Goal: Task Accomplishment & Management: Complete application form

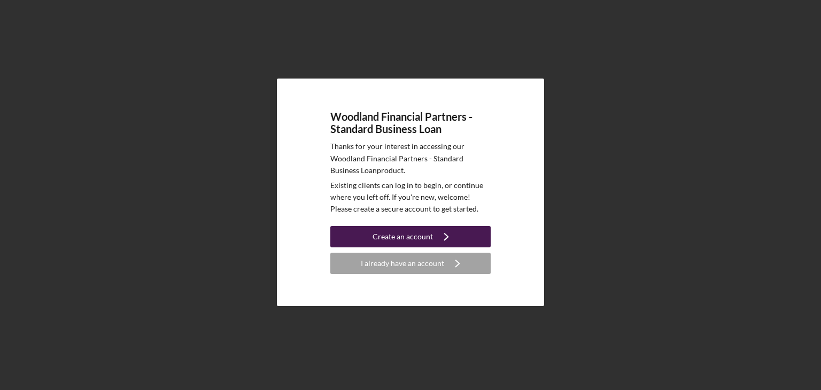
click at [426, 238] on div "Create an account" at bounding box center [402, 236] width 60 height 21
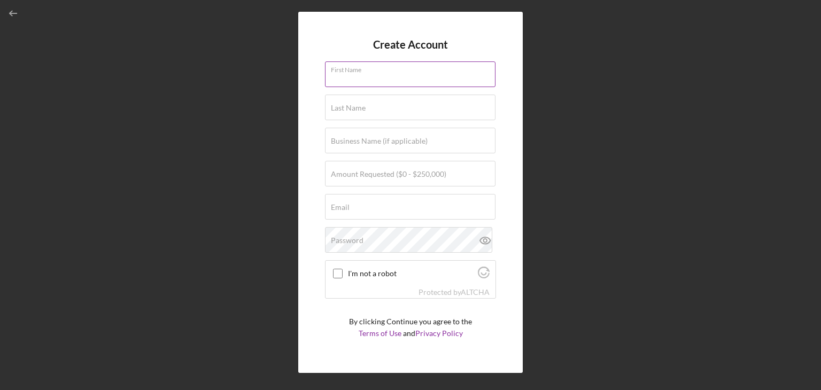
click at [408, 79] on input "First Name" at bounding box center [410, 74] width 170 height 26
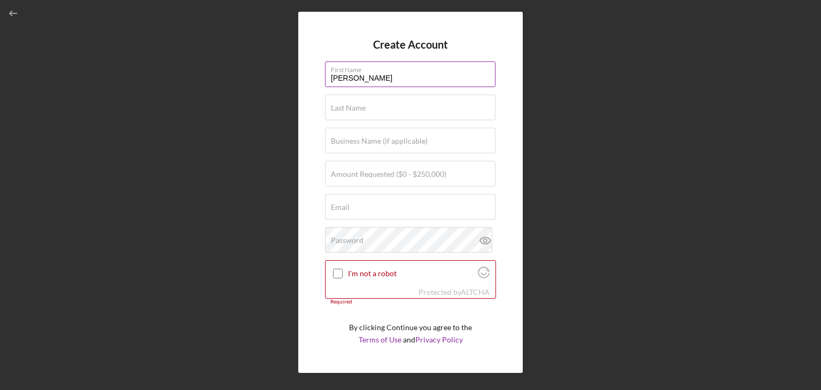
type input "[PERSON_NAME]"
type input "$"
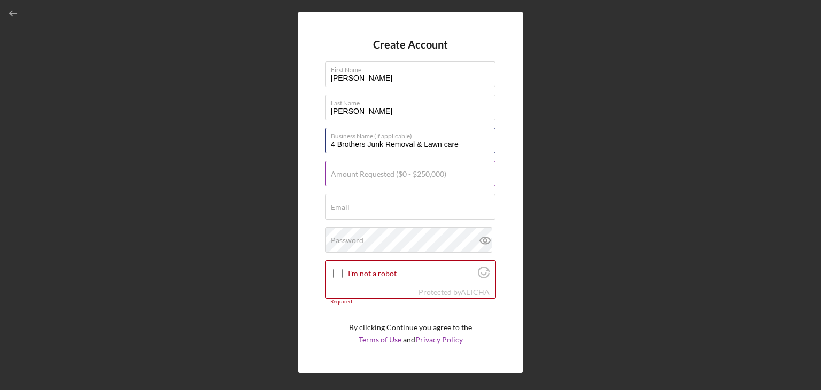
type input "4 Brothers Junk Removal & Lawn care"
click at [377, 173] on label "Amount Requested ($0 - $250,000)" at bounding box center [388, 174] width 115 height 9
click at [377, 173] on input "Amount Requested ($0 - $250,000)" at bounding box center [410, 174] width 170 height 26
type input "$15,000"
click at [378, 202] on div "Email Required" at bounding box center [410, 207] width 171 height 27
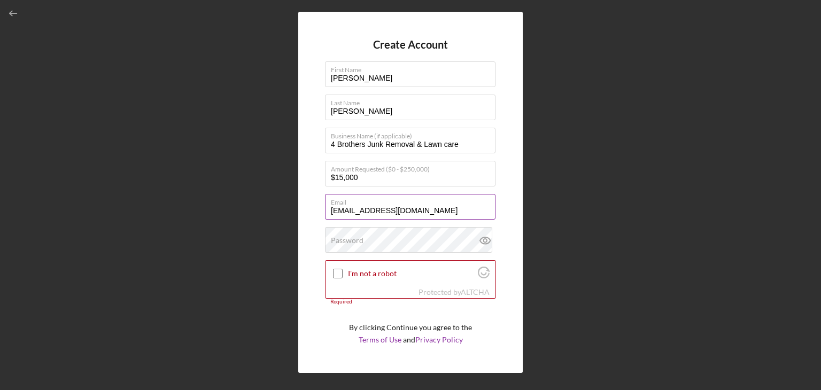
type input "[EMAIL_ADDRESS][DOMAIN_NAME]"
click at [481, 237] on icon at bounding box center [485, 240] width 10 height 7
click at [338, 271] on input "I'm not a robot" at bounding box center [338, 274] width 10 height 10
checkbox input "true"
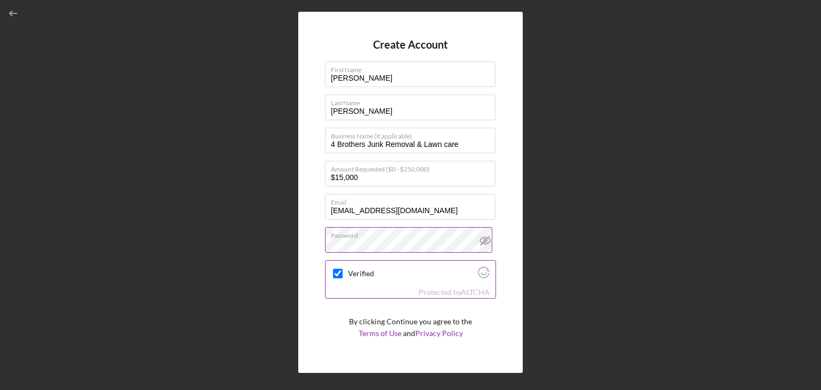
scroll to position [25, 0]
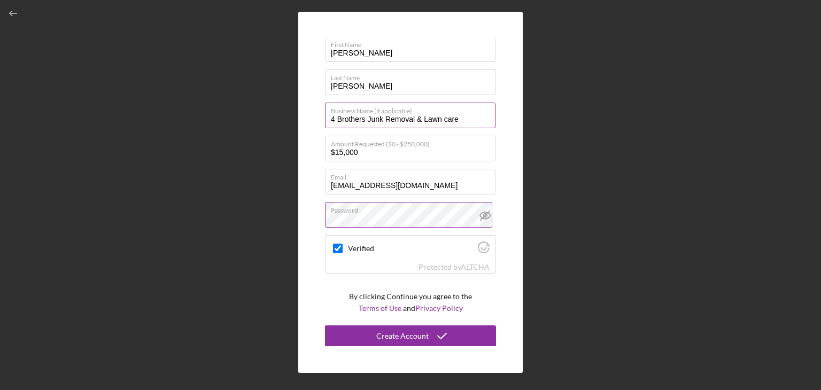
click at [466, 123] on input "4 Brothers Junk Removal & Lawn care" at bounding box center [410, 116] width 170 height 26
type input "4 Brothers Junk Removal & Lawn care LLC"
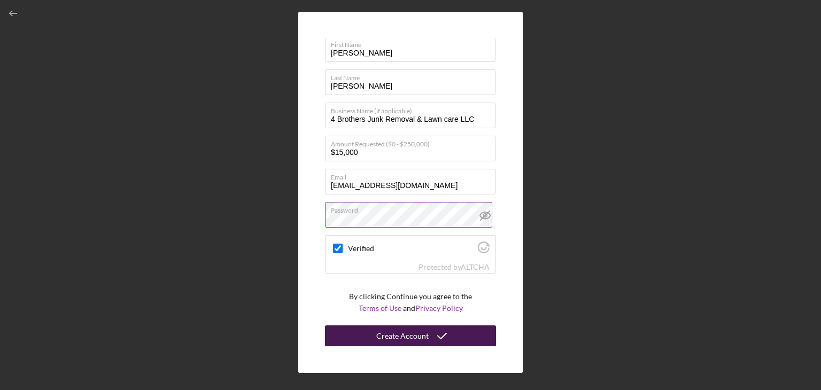
click at [425, 342] on button "Create Account" at bounding box center [410, 335] width 171 height 21
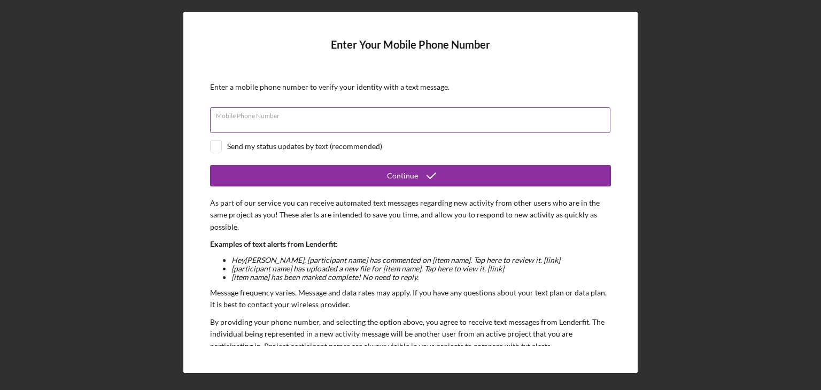
click at [538, 116] on div "Mobile Phone Number" at bounding box center [410, 120] width 401 height 27
type input "[PHONE_NUMBER]"
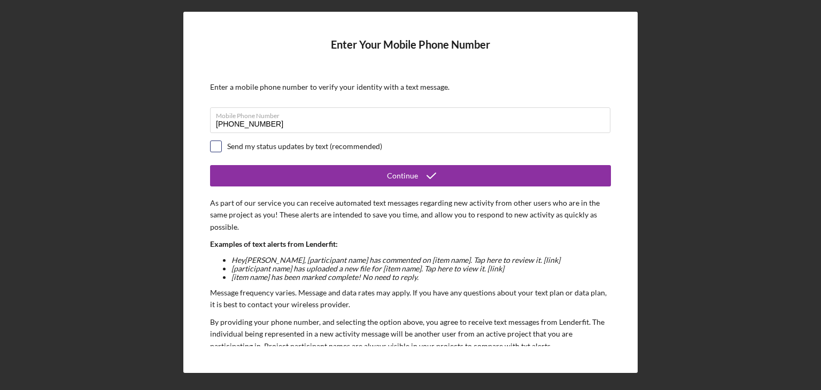
click at [214, 146] on input "checkbox" at bounding box center [216, 146] width 11 height 11
checkbox input "true"
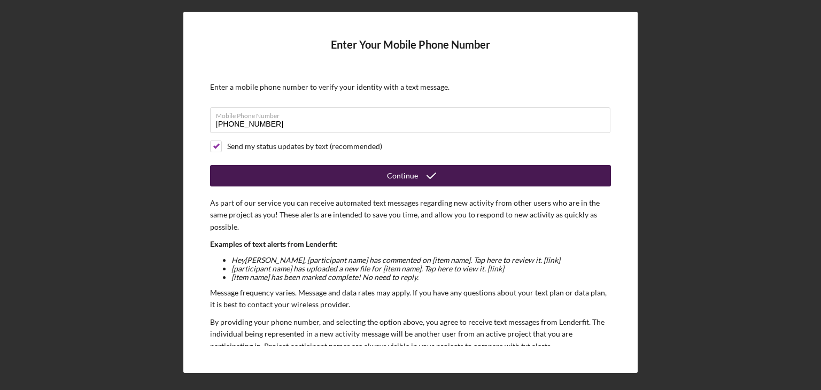
scroll to position [81, 0]
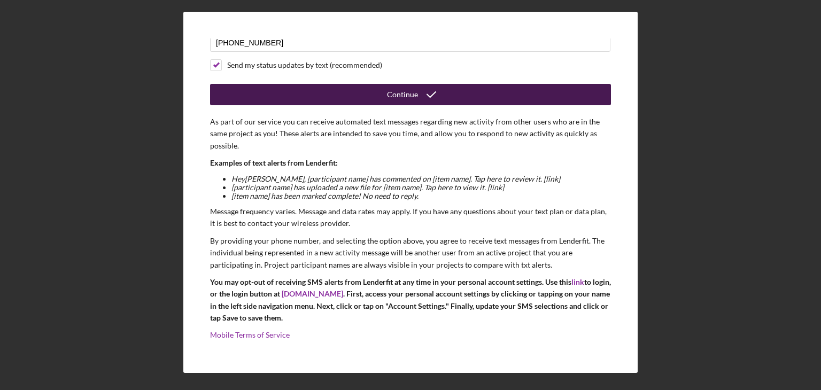
click at [407, 88] on div "Continue" at bounding box center [402, 94] width 31 height 21
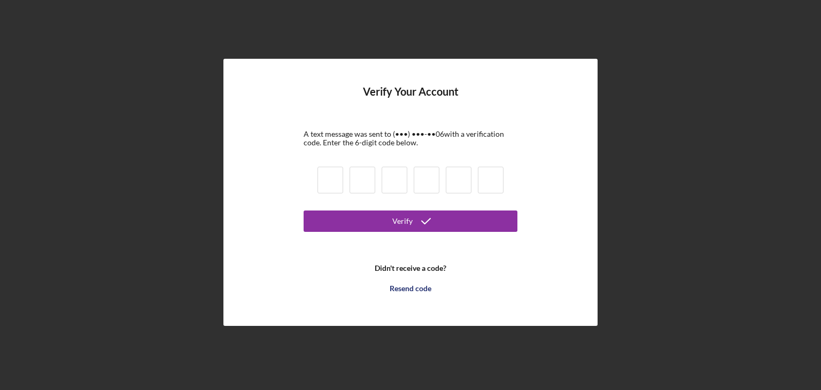
click at [336, 179] on input at bounding box center [330, 180] width 26 height 27
type input "8"
type input "2"
type input "3"
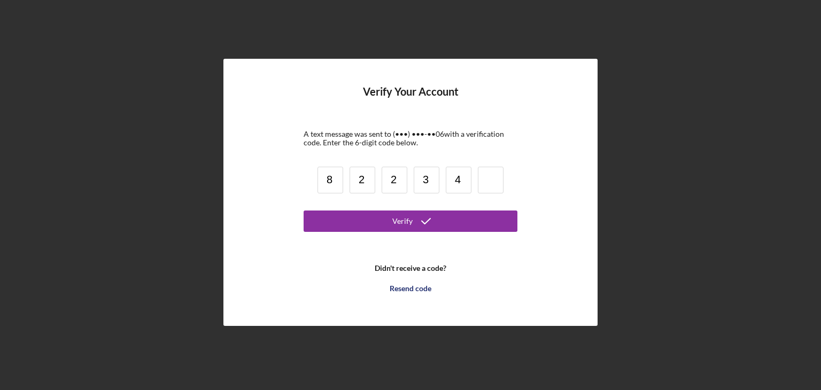
type input "4"
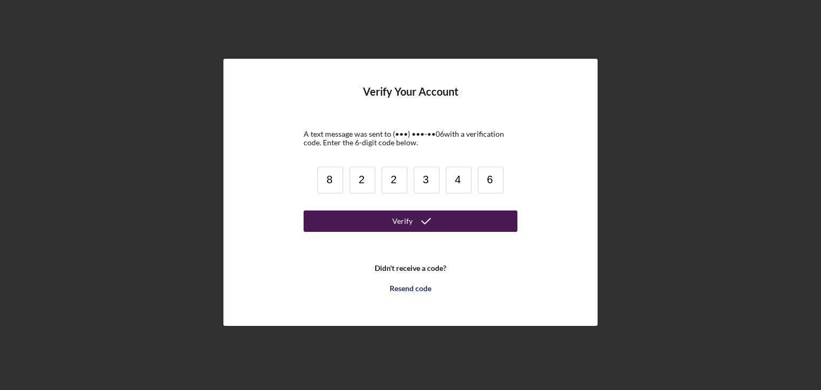
type input "6"
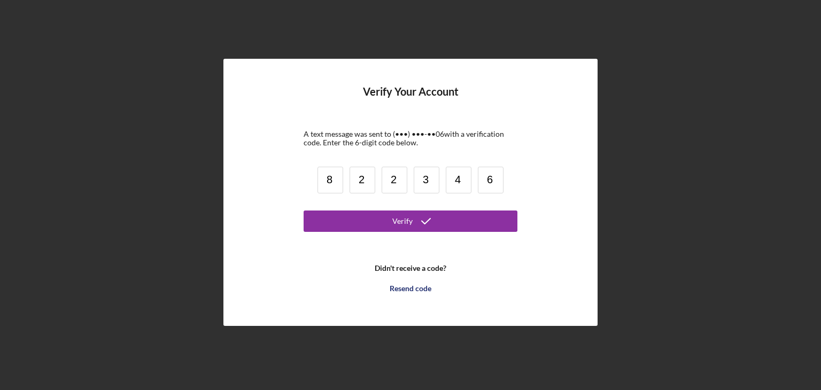
drag, startPoint x: 362, startPoint y: 221, endPoint x: 511, endPoint y: 244, distance: 150.4
click at [511, 244] on form "Verify Your Account A text message was sent to (•••) •••-•• 06 with a verificat…" at bounding box center [411, 192] width 214 height 213
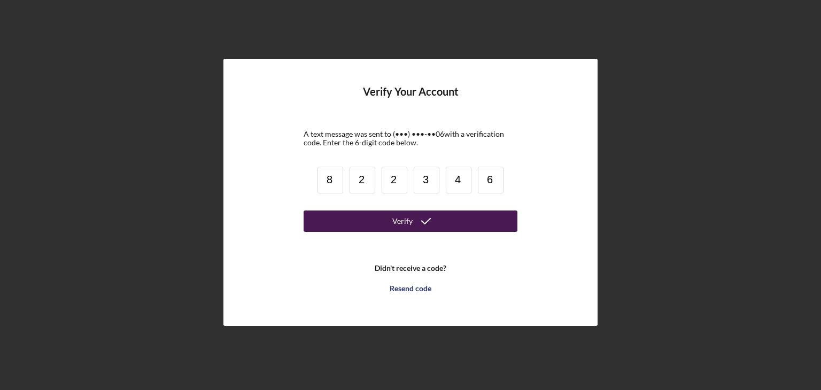
click at [472, 220] on button "Verify" at bounding box center [411, 221] width 214 height 21
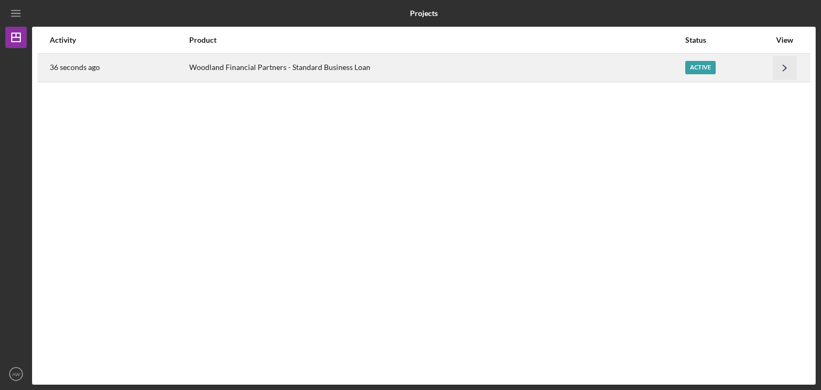
click at [782, 70] on icon "Icon/Navigate" at bounding box center [785, 68] width 24 height 24
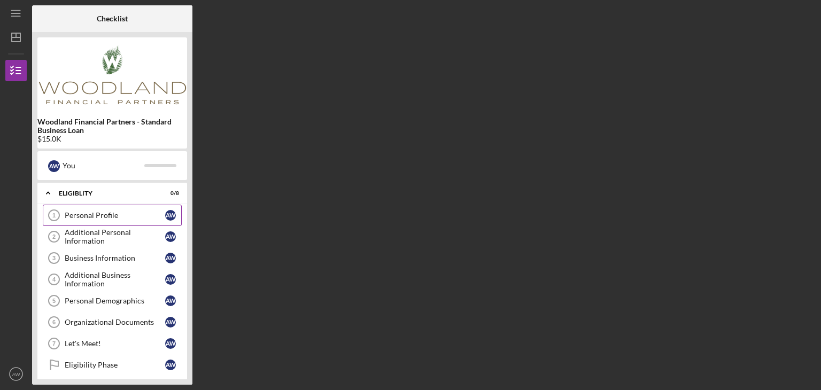
click at [100, 211] on div "Personal Profile" at bounding box center [115, 215] width 100 height 9
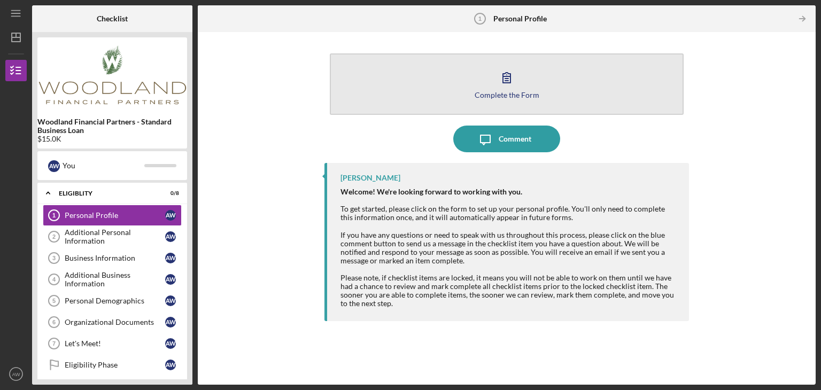
click at [508, 93] on div "Complete the Form" at bounding box center [507, 95] width 65 height 8
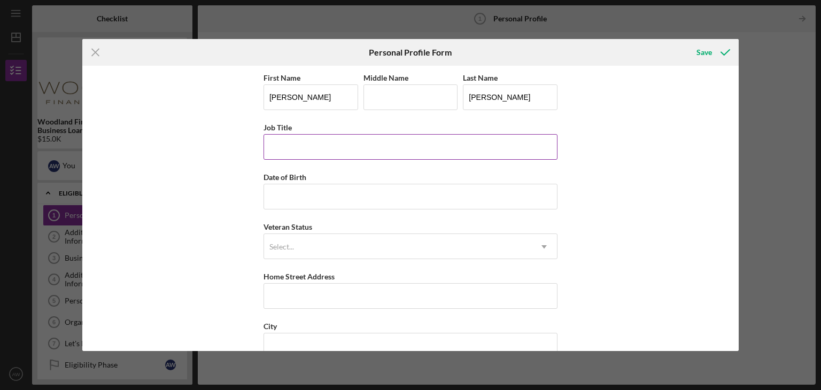
click at [395, 139] on input "Job Title" at bounding box center [410, 147] width 294 height 26
type input "Building Manager"
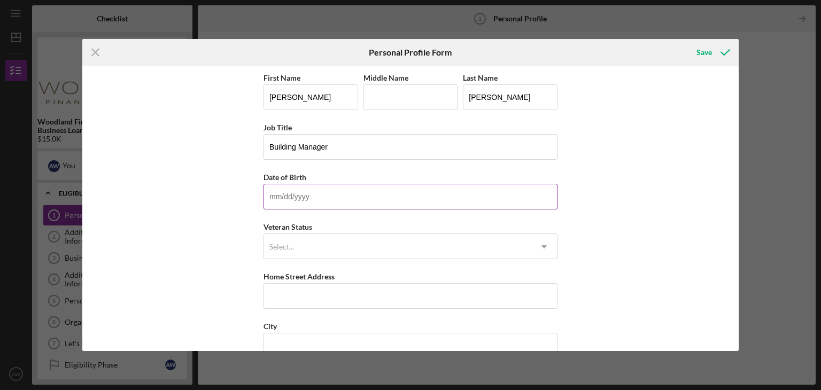
click at [368, 201] on input "Date of Birth" at bounding box center [410, 197] width 294 height 26
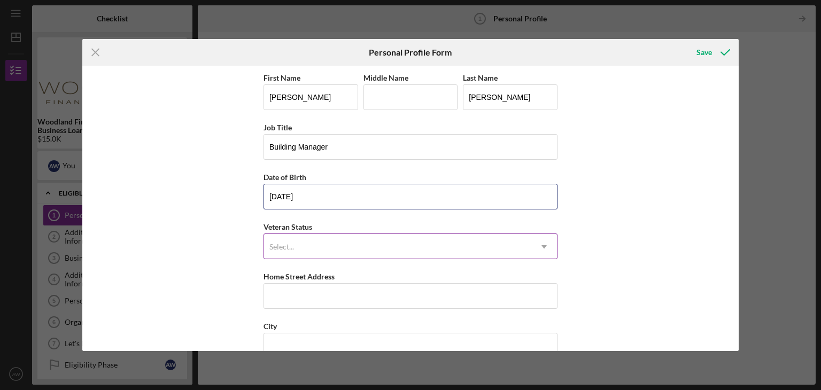
type input "[DATE]"
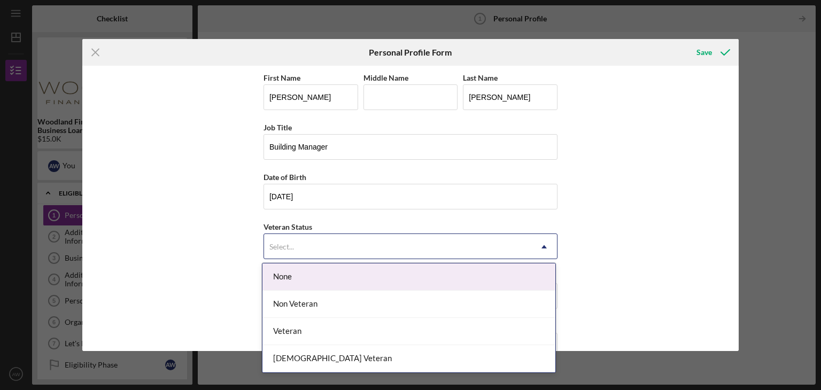
click at [543, 245] on use at bounding box center [543, 246] width 5 height 3
click at [467, 283] on div "None" at bounding box center [408, 276] width 293 height 27
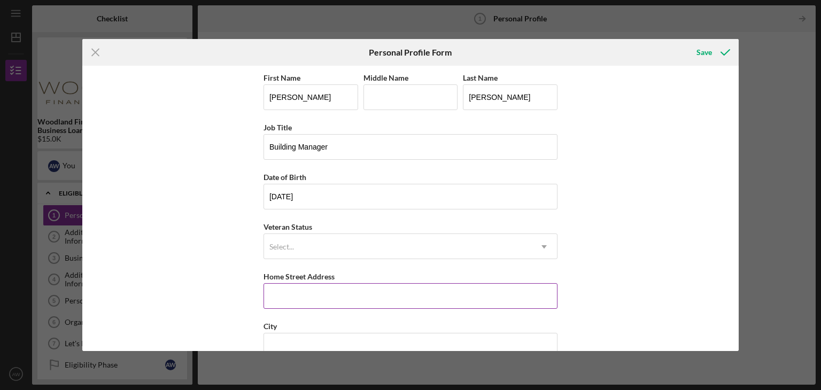
click at [454, 287] on input "Home Street Address" at bounding box center [410, 296] width 294 height 26
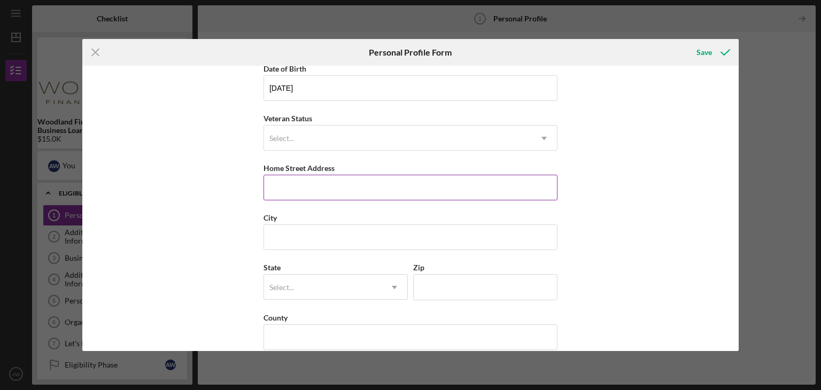
scroll to position [122, 0]
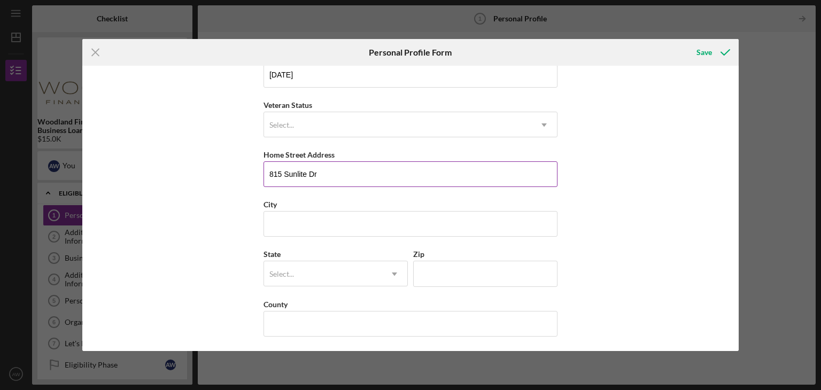
type input "815 Sunlite Dr"
type input "Oneida"
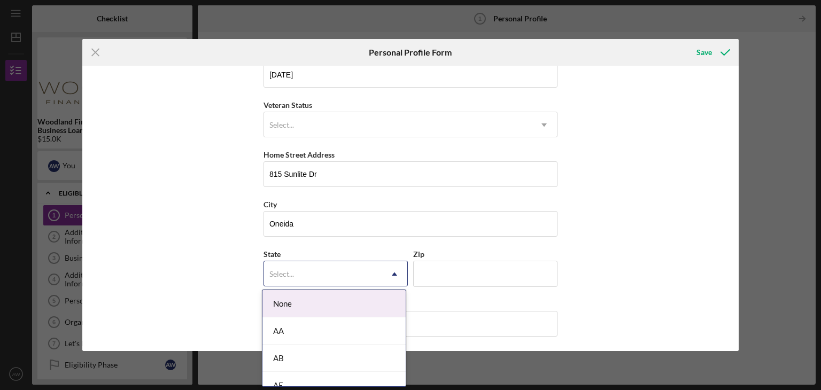
click at [397, 277] on icon "Icon/Dropdown Arrow" at bounding box center [395, 274] width 26 height 26
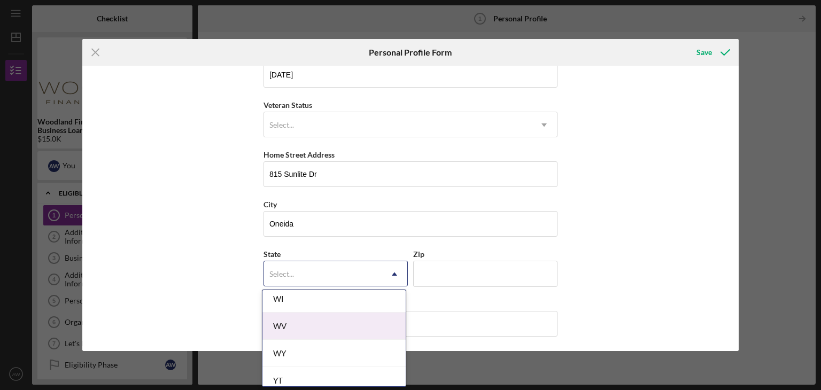
scroll to position [1944, 0]
click at [346, 310] on div "WI" at bounding box center [333, 322] width 143 height 27
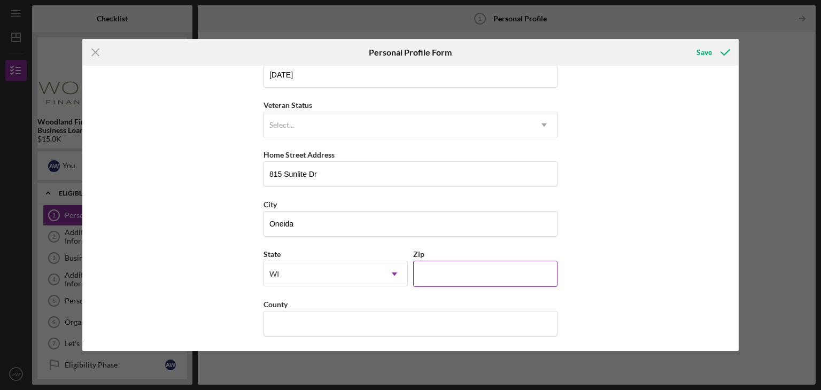
click at [431, 274] on input "Zip" at bounding box center [485, 274] width 144 height 26
type input "54155"
click at [420, 313] on input "County" at bounding box center [410, 324] width 294 height 26
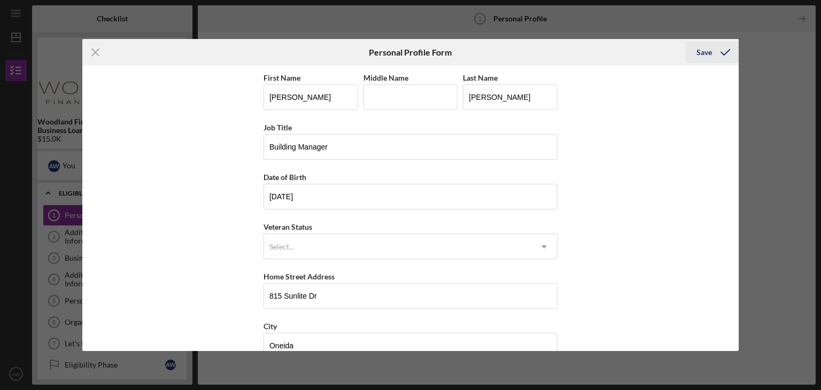
type input "Brown"
click at [718, 57] on icon "submit" at bounding box center [725, 52] width 27 height 27
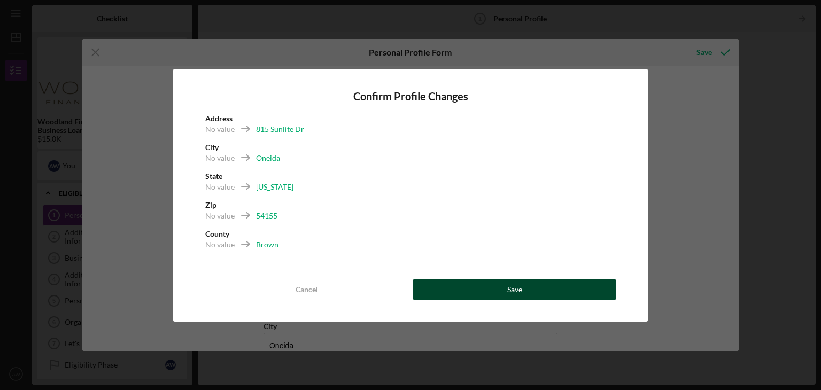
click at [519, 285] on div "Save" at bounding box center [514, 289] width 15 height 21
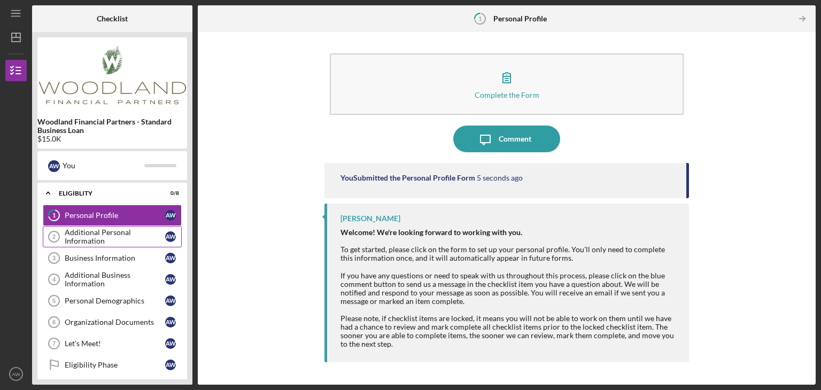
click at [145, 239] on div "Additional Personal Information" at bounding box center [115, 236] width 100 height 17
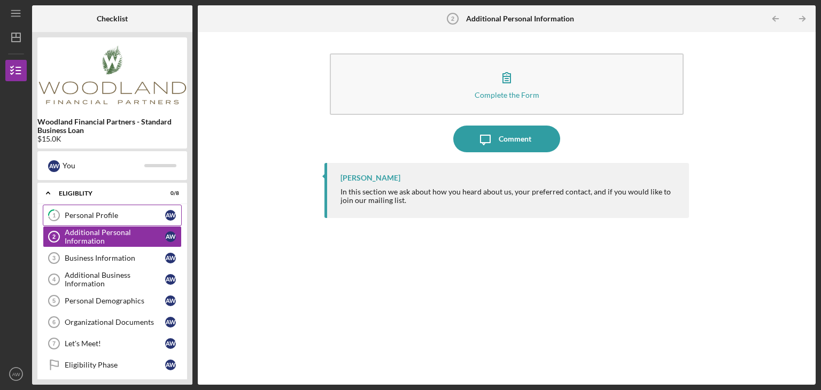
click at [156, 219] on div "Personal Profile" at bounding box center [115, 215] width 100 height 9
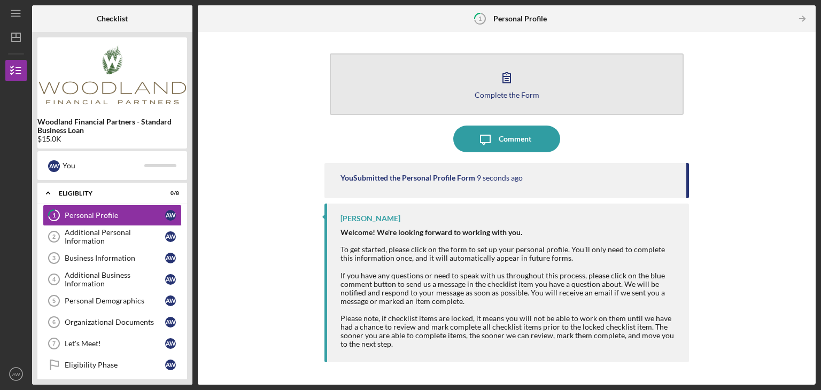
click at [482, 99] on button "Complete the Form Form" at bounding box center [507, 83] width 354 height 61
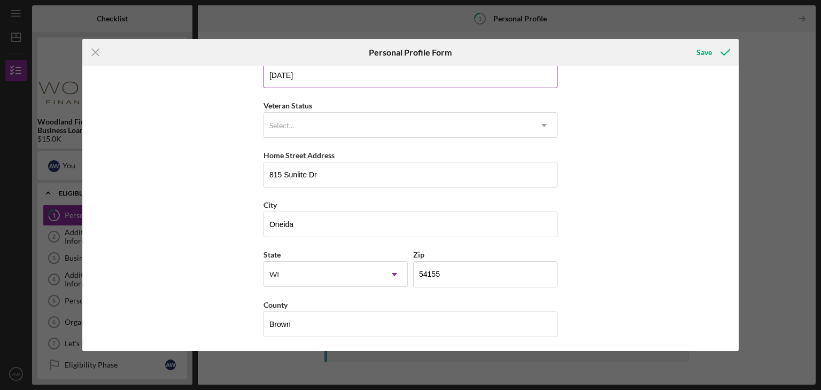
scroll to position [122, 0]
click at [806, 183] on div "Icon/Menu Close Personal Profile Form Save First Name [PERSON_NAME] Middle Name…" at bounding box center [410, 195] width 821 height 390
click at [92, 57] on icon "Icon/Menu Close" at bounding box center [95, 52] width 27 height 27
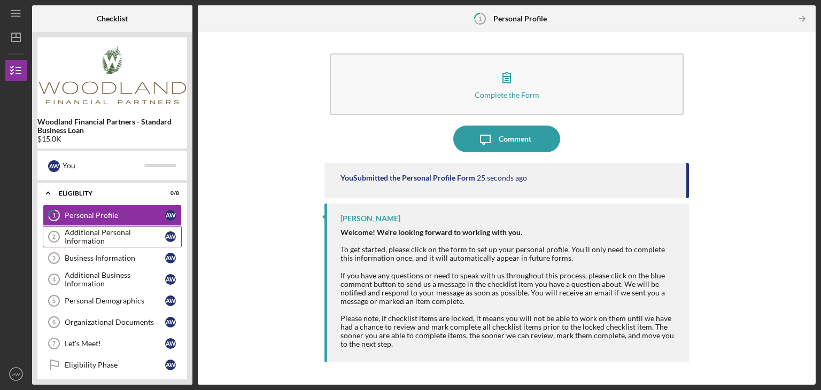
click at [152, 231] on div "Additional Personal Information" at bounding box center [115, 236] width 100 height 17
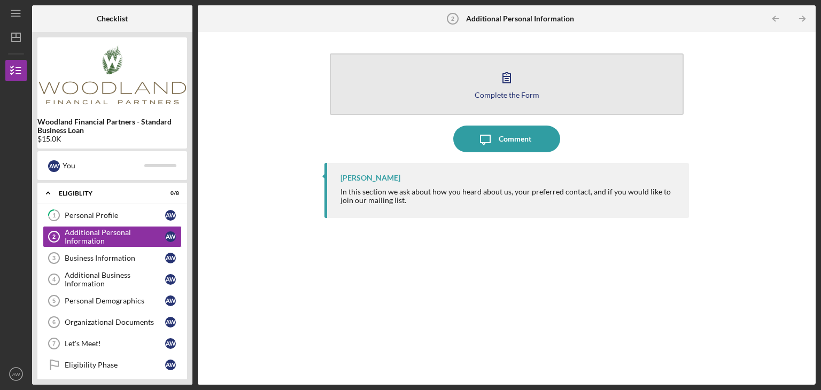
click at [502, 84] on icon "button" at bounding box center [506, 77] width 27 height 27
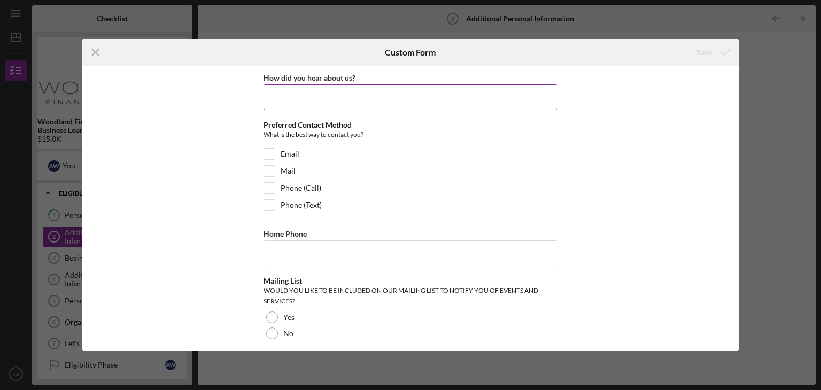
click at [441, 97] on input "How did you hear about us?" at bounding box center [410, 97] width 294 height 26
type input "[PERSON_NAME]"
click at [269, 200] on input "Phone (Text)" at bounding box center [269, 205] width 11 height 11
checkbox input "true"
click at [269, 190] on input "Phone (Call)" at bounding box center [269, 188] width 11 height 11
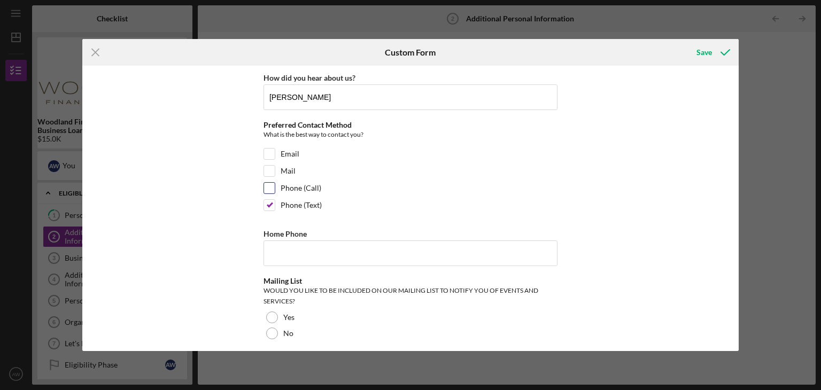
checkbox input "true"
click at [269, 152] on input "Email" at bounding box center [269, 154] width 11 height 11
checkbox input "true"
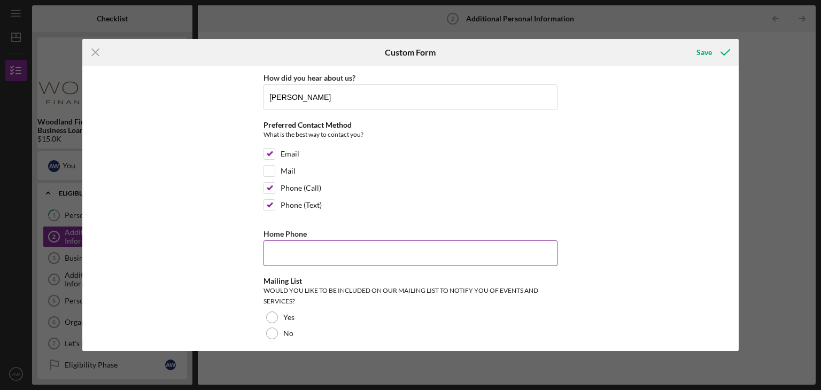
click at [310, 251] on input "Home Phone" at bounding box center [410, 253] width 294 height 26
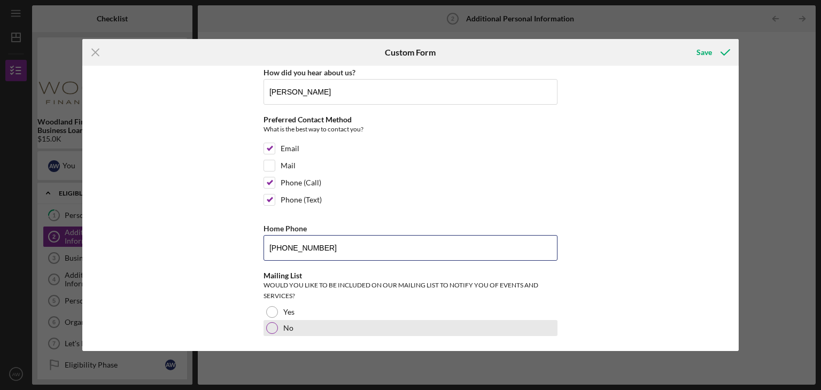
type input "[PHONE_NUMBER]"
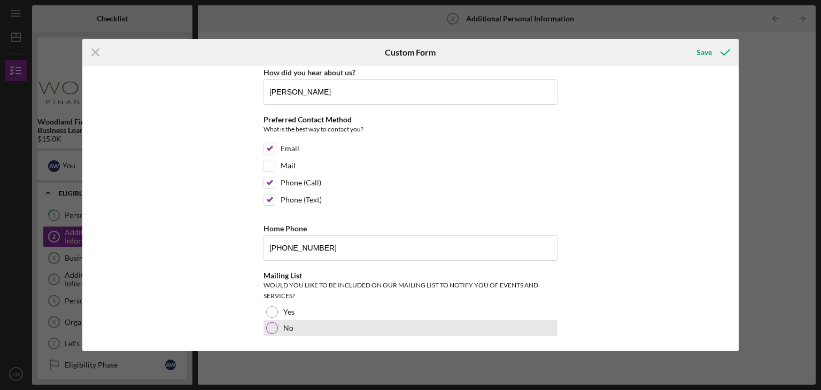
click at [272, 328] on div at bounding box center [272, 328] width 12 height 12
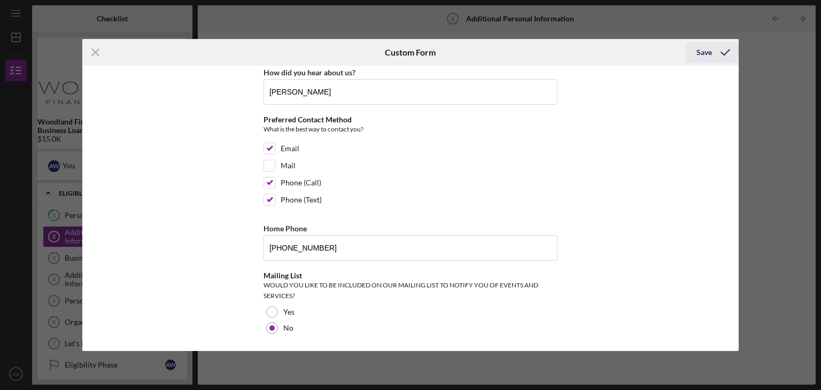
click at [708, 53] on div "Save" at bounding box center [703, 52] width 15 height 21
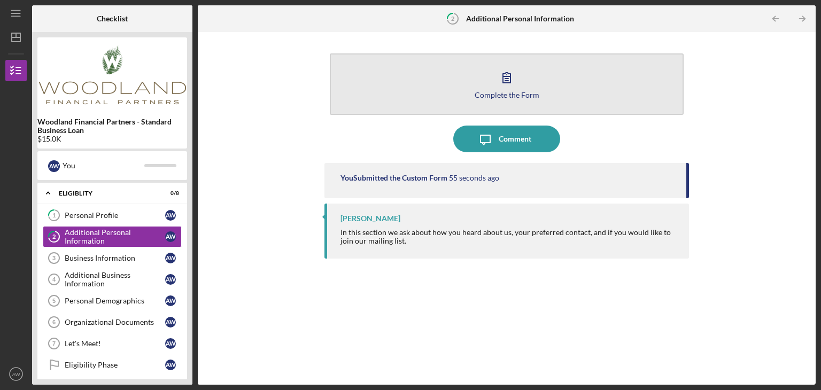
click at [515, 82] on icon "button" at bounding box center [506, 77] width 27 height 27
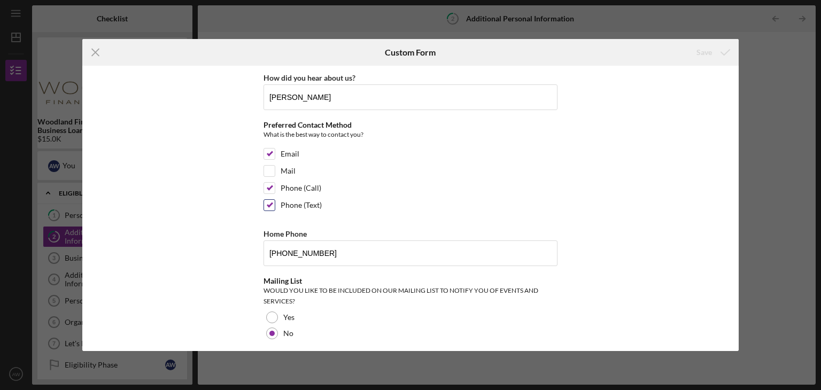
scroll to position [5, 0]
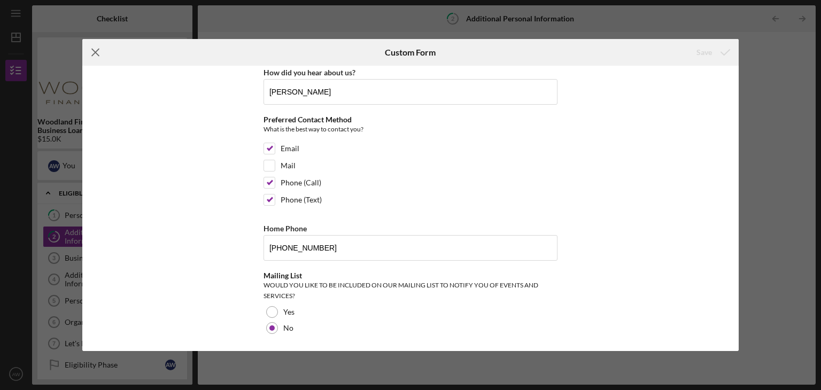
click at [101, 53] on icon "Icon/Menu Close" at bounding box center [95, 52] width 27 height 27
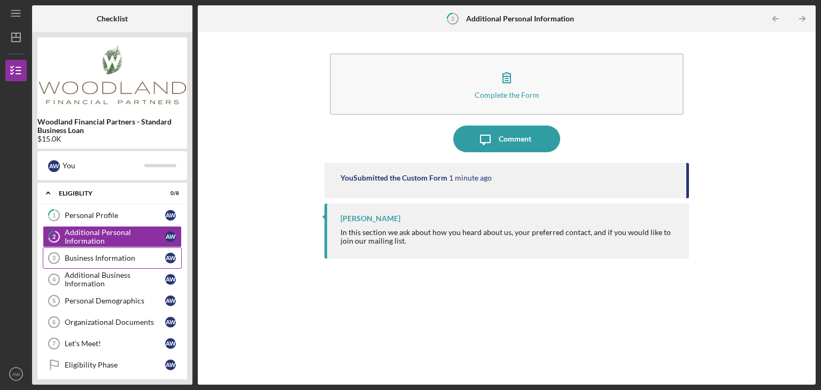
click at [77, 247] on link "Business Information 3 Business Information A W" at bounding box center [112, 257] width 139 height 21
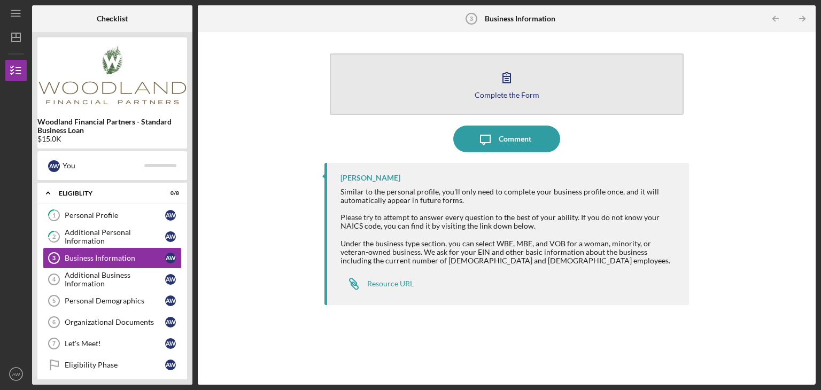
click at [470, 96] on button "Complete the Form Form" at bounding box center [507, 83] width 354 height 61
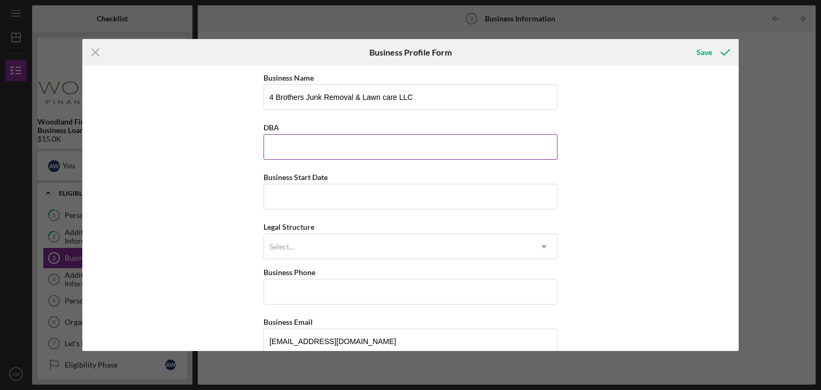
click at [424, 156] on input "DBA" at bounding box center [410, 147] width 294 height 26
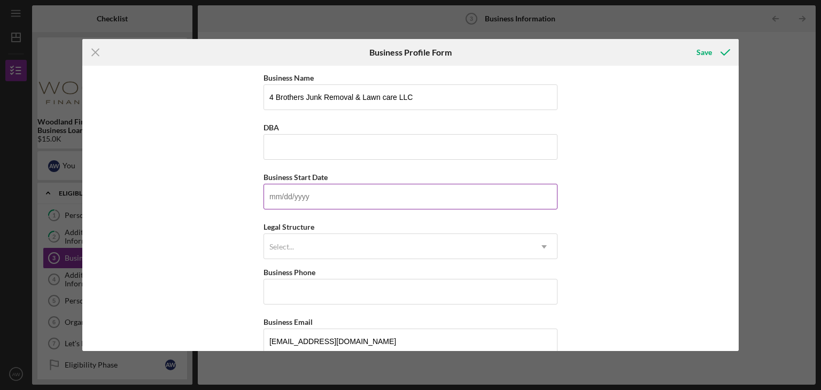
click at [392, 193] on input "Business Start Date" at bounding box center [410, 197] width 294 height 26
click at [422, 197] on input "Business Start Date" at bounding box center [410, 197] width 294 height 26
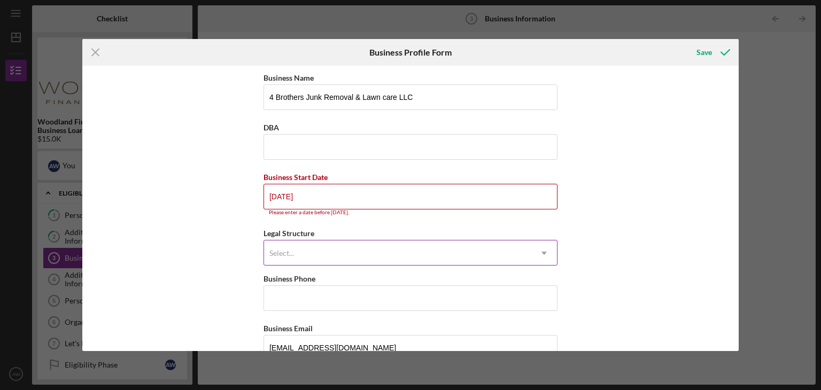
type input "[DATE]"
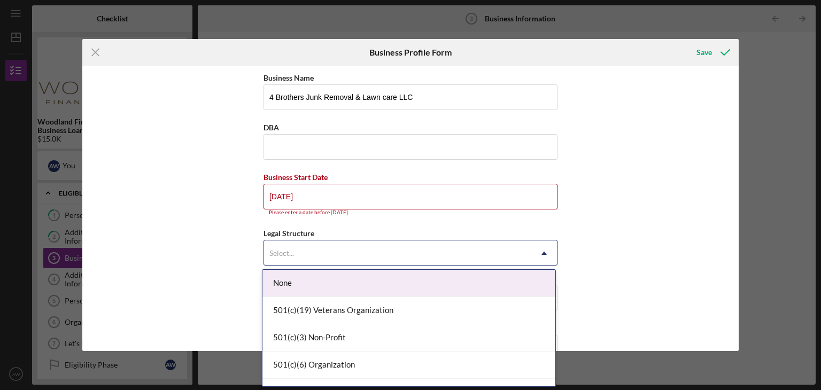
click at [535, 258] on icon "Icon/Dropdown Arrow" at bounding box center [544, 253] width 26 height 26
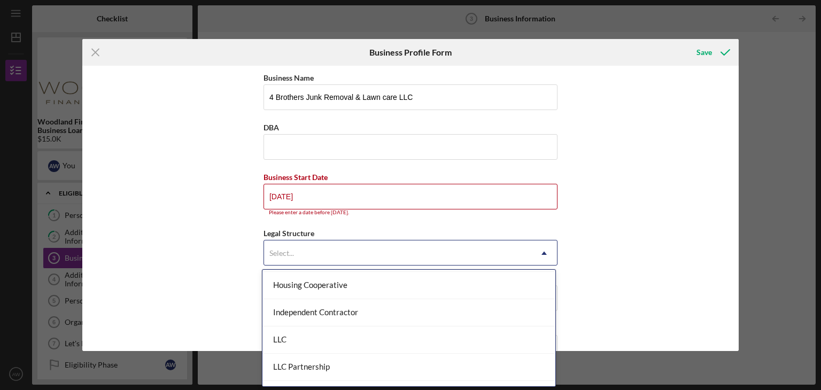
scroll to position [150, 0]
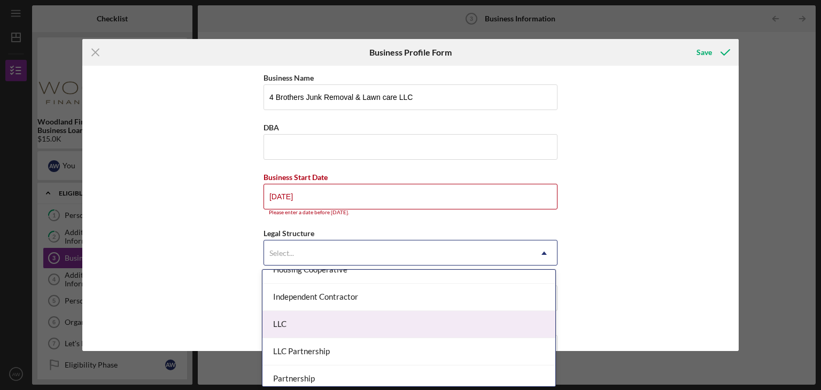
click at [442, 313] on div "LLC" at bounding box center [408, 324] width 293 height 27
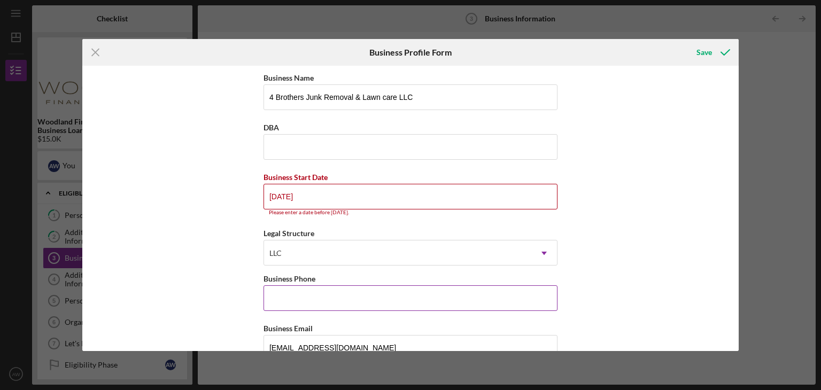
click at [432, 299] on input "Business Phone" at bounding box center [410, 298] width 294 height 26
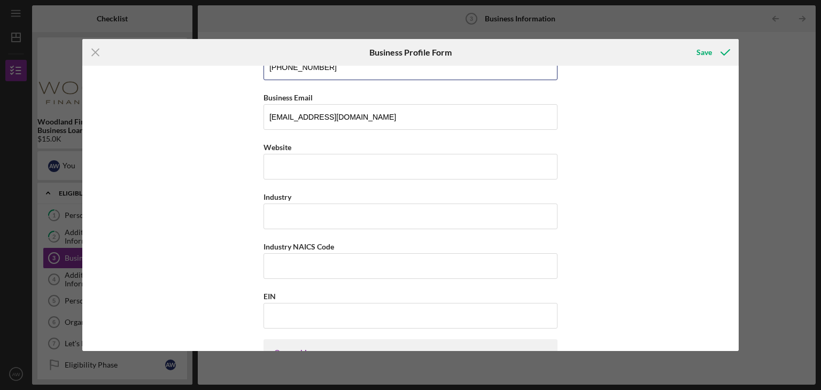
scroll to position [231, 0]
type input "[PHONE_NUMBER]"
click at [511, 215] on input "Industry" at bounding box center [410, 217] width 294 height 26
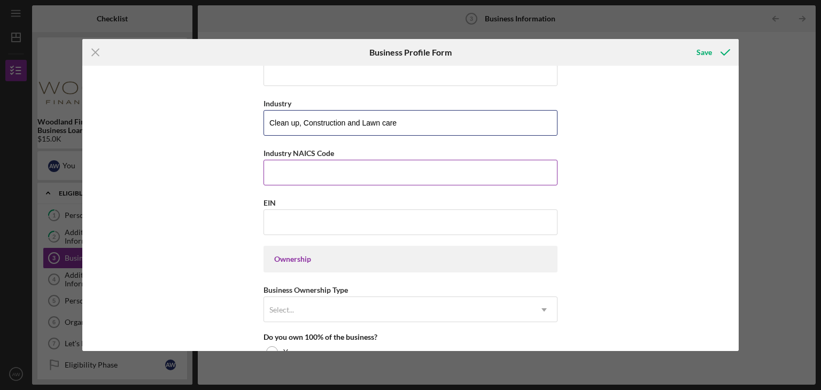
scroll to position [325, 0]
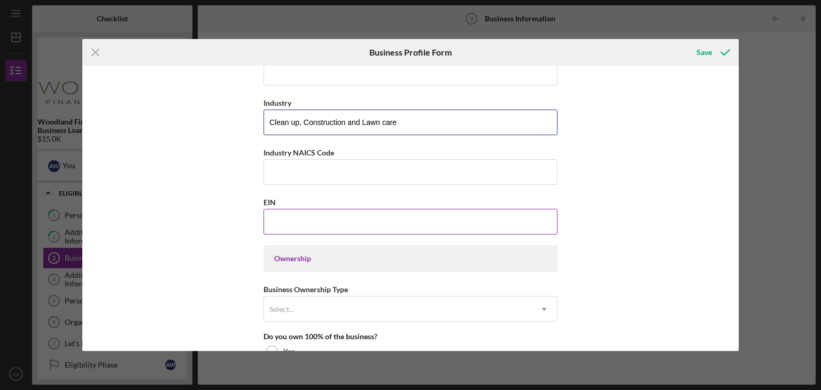
type input "Clean up, Construction and Lawn care"
click at [502, 221] on input "EIN" at bounding box center [410, 222] width 294 height 26
type input "0#-#######"
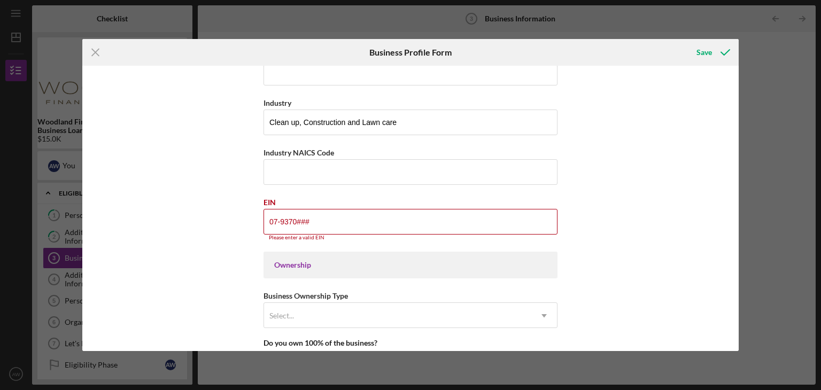
click at [596, 242] on div "Business Name 4 Brothers Junk Removal & Lawn care LLC DBA Business Start Date […" at bounding box center [410, 208] width 657 height 285
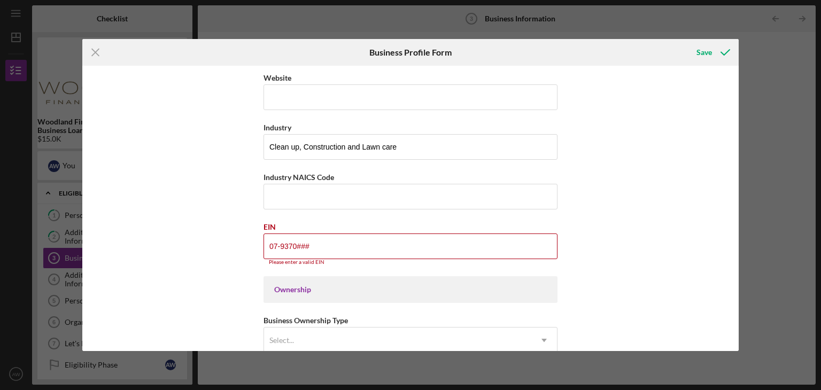
scroll to position [403, 0]
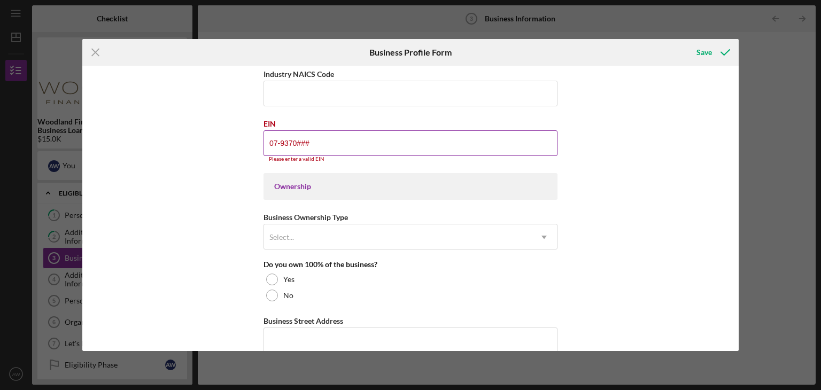
click at [374, 142] on input "07-9370###" at bounding box center [410, 143] width 294 height 26
type input "0#-#######"
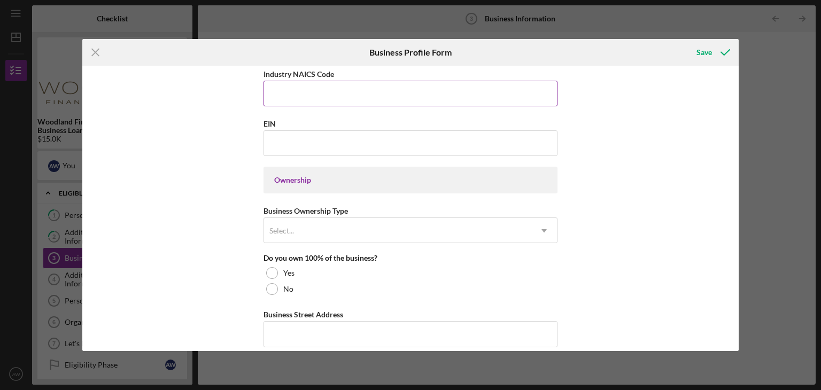
click at [392, 86] on input "Industry NAICS Code" at bounding box center [410, 94] width 294 height 26
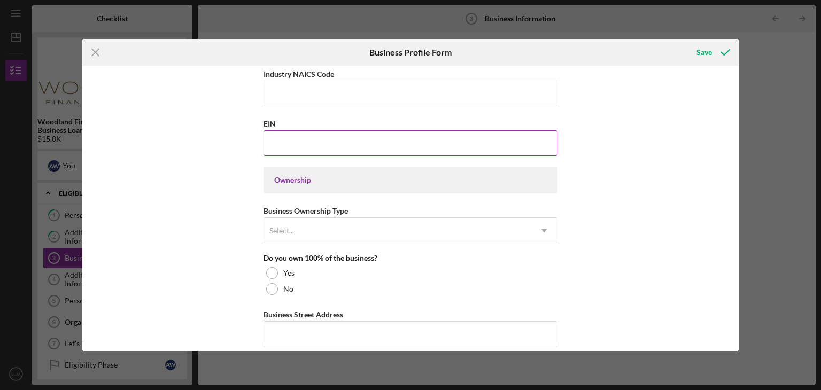
click at [324, 130] on input "EIN" at bounding box center [410, 143] width 294 height 26
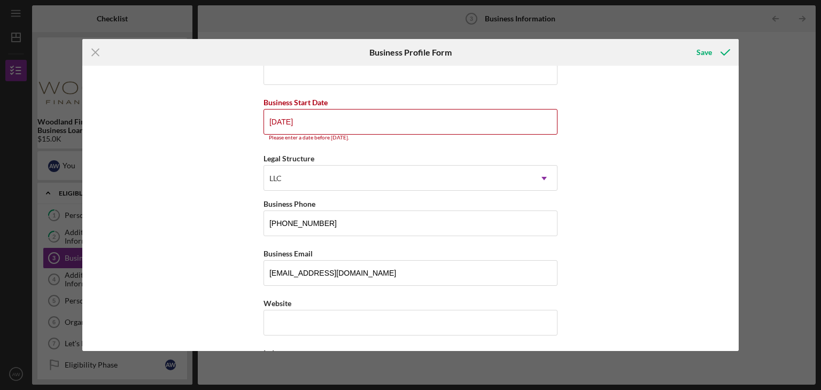
scroll to position [74, 0]
click at [355, 121] on input "[DATE]" at bounding box center [410, 123] width 294 height 26
type input "0m/dd/yyyy"
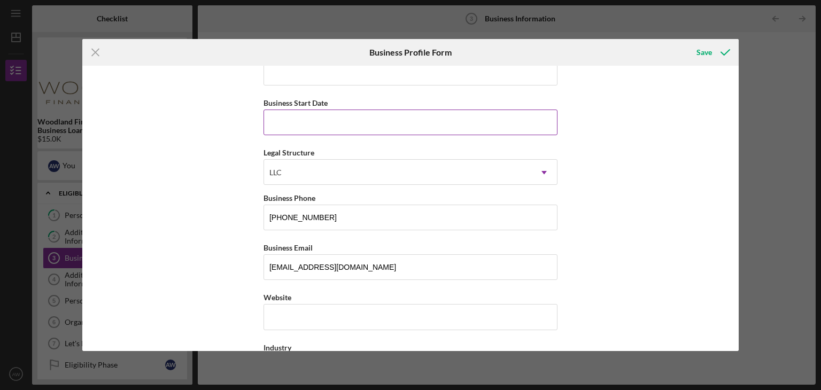
click at [464, 129] on input "Business Start Date" at bounding box center [410, 123] width 294 height 26
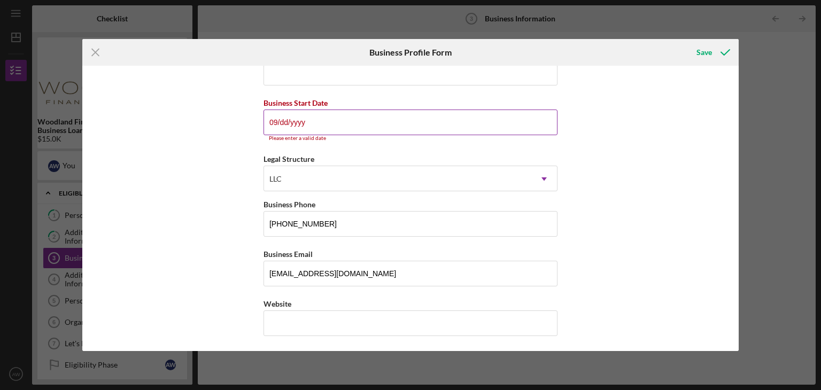
click at [409, 119] on input "09/dd/yyyy" at bounding box center [410, 123] width 294 height 26
type input "0m/dd/yyyy"
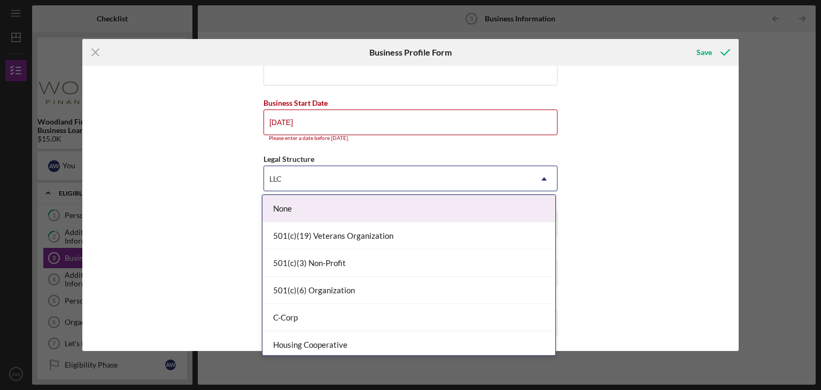
click at [391, 169] on div "LLC" at bounding box center [397, 179] width 267 height 25
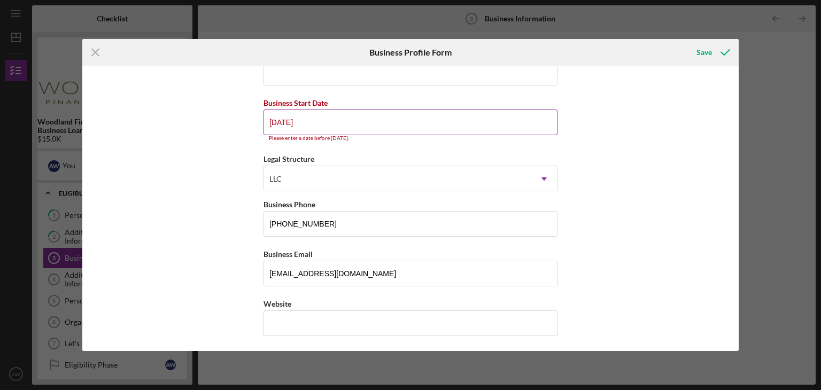
click at [380, 118] on input "[DATE]" at bounding box center [410, 123] width 294 height 26
click at [284, 126] on input "08/dd/yyyy" at bounding box center [410, 123] width 294 height 26
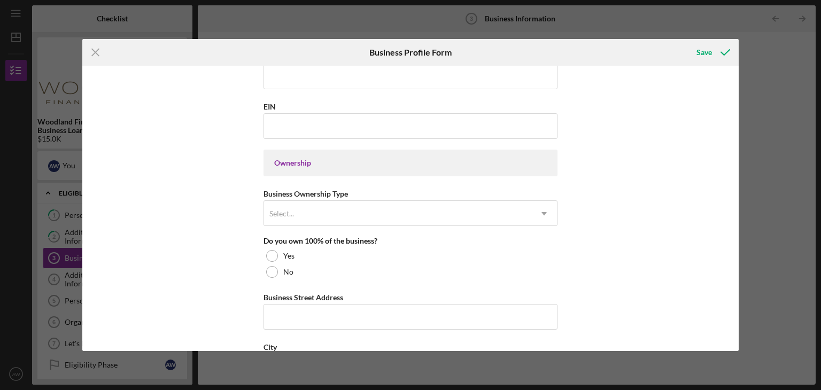
scroll to position [416, 0]
type input "[DATE]"
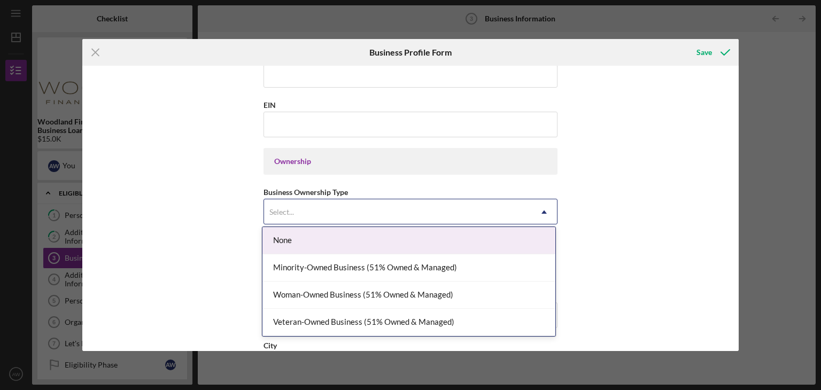
click at [549, 212] on icon "Icon/Dropdown Arrow" at bounding box center [544, 212] width 26 height 26
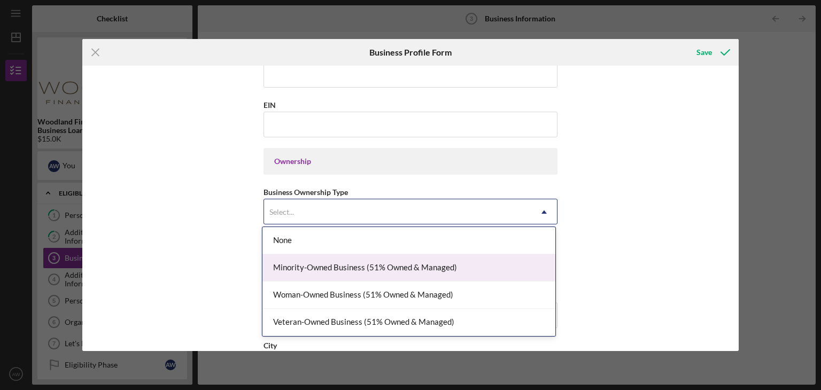
click at [468, 268] on div "Minority-Owned Business (51% Owned & Managed)" at bounding box center [408, 267] width 293 height 27
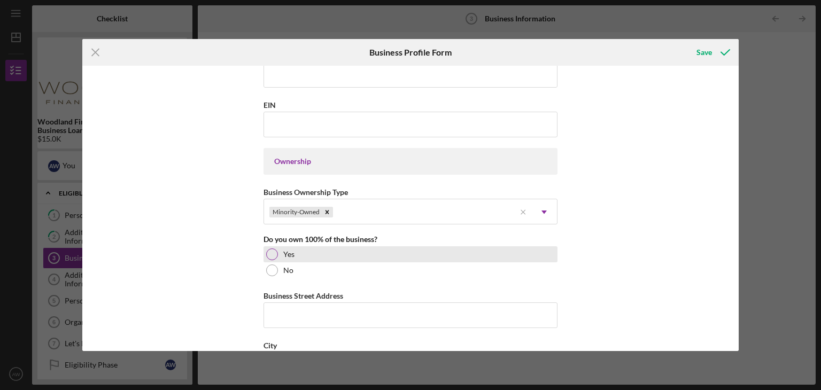
click at [273, 246] on div "Yes" at bounding box center [410, 254] width 294 height 16
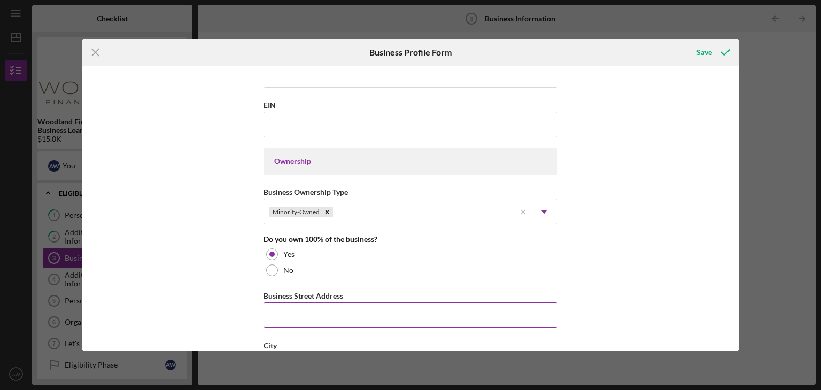
click at [390, 302] on input "Business Street Address" at bounding box center [410, 315] width 294 height 26
type input "815 Sunlite Dr"
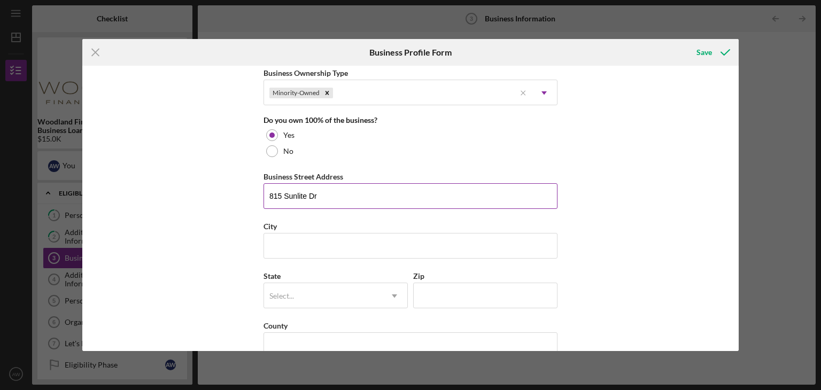
scroll to position [538, 0]
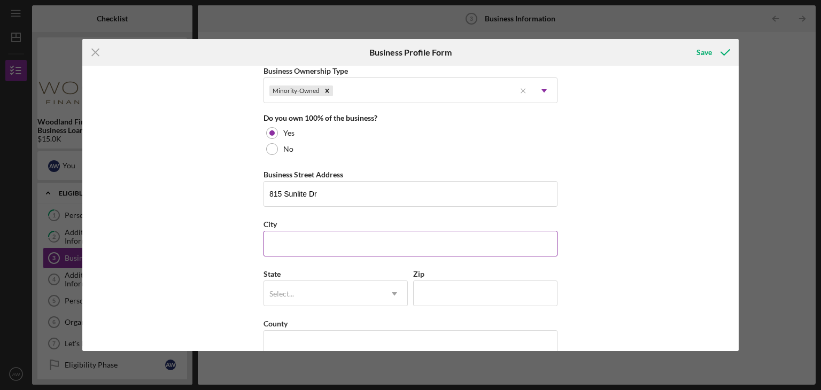
click at [310, 240] on input "City" at bounding box center [410, 244] width 294 height 26
type input "Oneida"
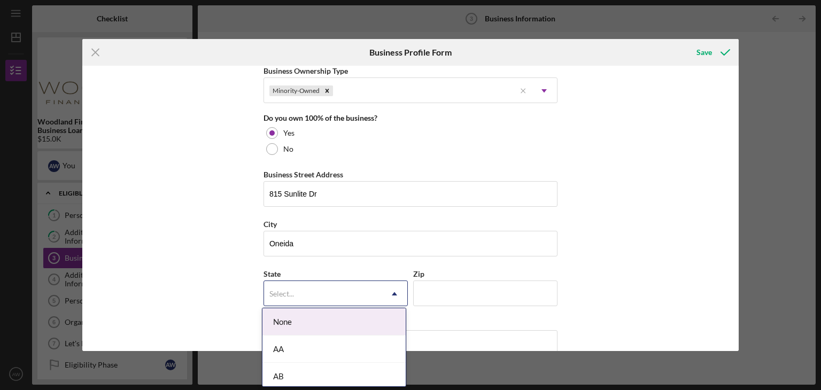
click at [386, 287] on icon "Icon/Dropdown Arrow" at bounding box center [395, 294] width 26 height 26
type input "wi"
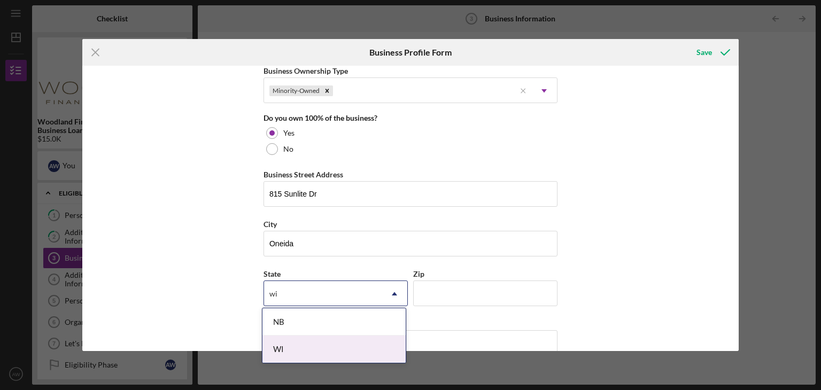
click at [346, 349] on div "WI" at bounding box center [333, 349] width 143 height 27
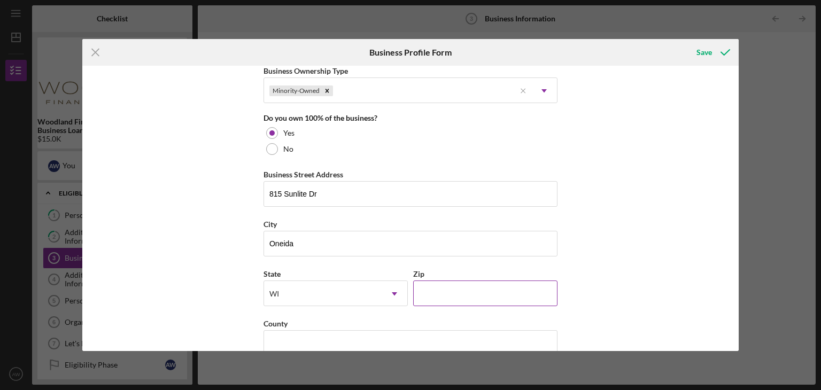
click at [447, 293] on input "Zip" at bounding box center [485, 294] width 144 height 26
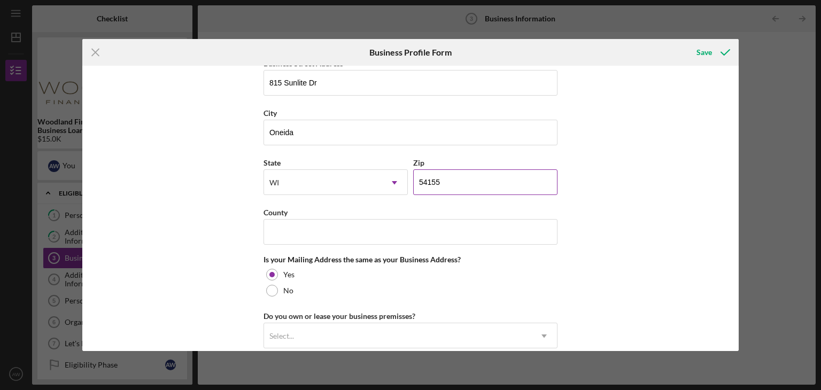
scroll to position [649, 0]
type input "54155"
click at [432, 228] on input "County" at bounding box center [410, 232] width 294 height 26
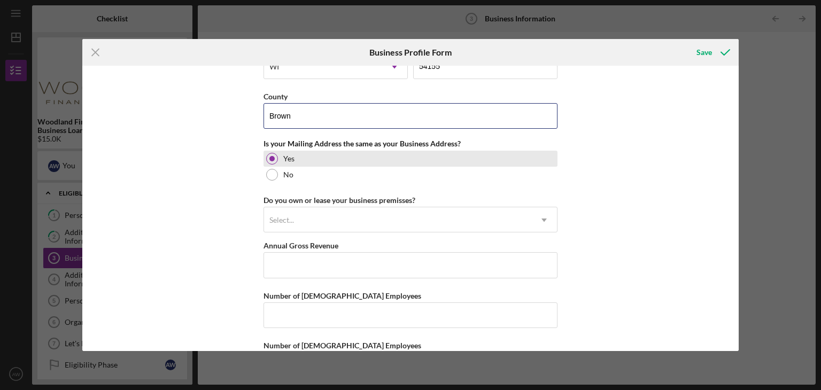
scroll to position [766, 0]
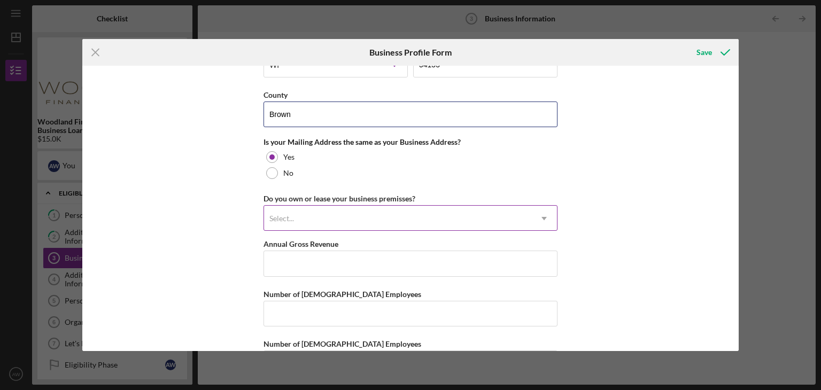
type input "Brown"
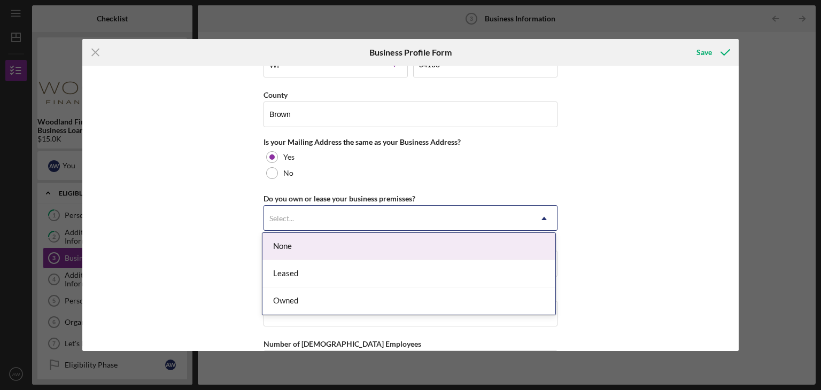
click at [531, 220] on icon "Icon/Dropdown Arrow" at bounding box center [544, 219] width 26 height 26
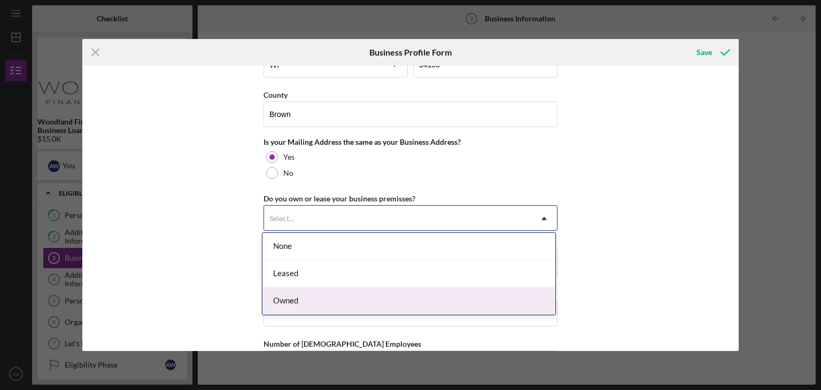
click at [473, 296] on div "Owned" at bounding box center [408, 300] width 293 height 27
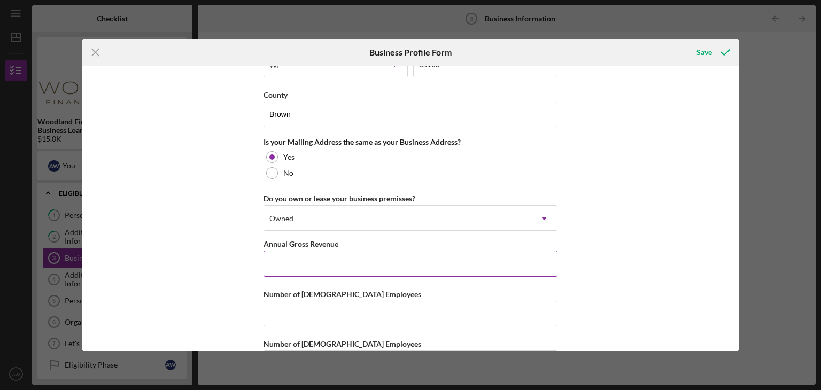
click at [457, 261] on input "Annual Gross Revenue" at bounding box center [410, 264] width 294 height 26
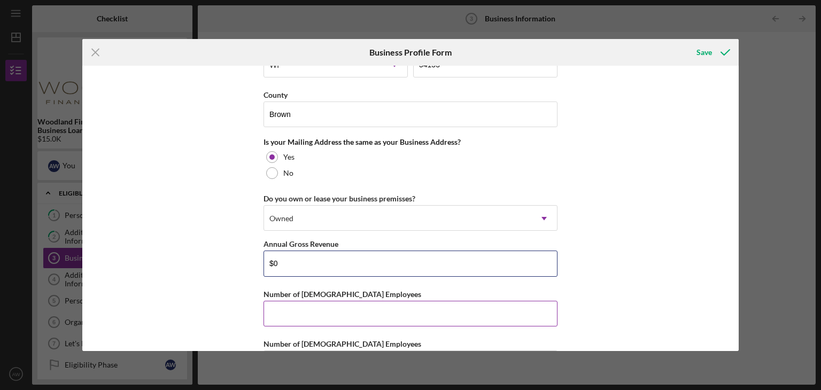
type input "$0"
click at [410, 314] on input "Number of [DEMOGRAPHIC_DATA] Employees" at bounding box center [410, 314] width 294 height 26
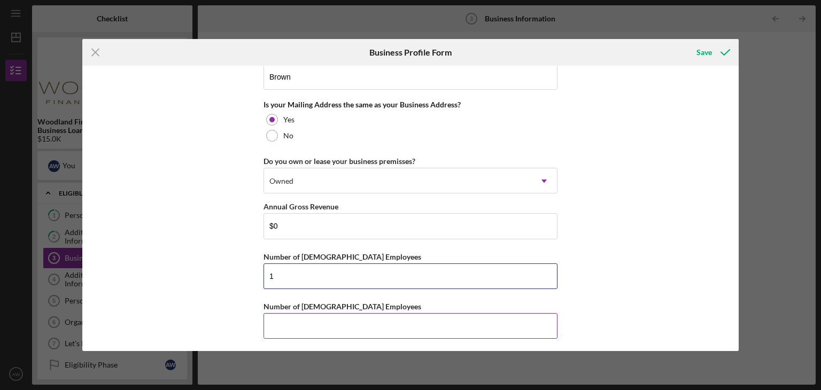
type input "1"
click at [409, 313] on input "Number of [DEMOGRAPHIC_DATA] Employees" at bounding box center [410, 326] width 294 height 26
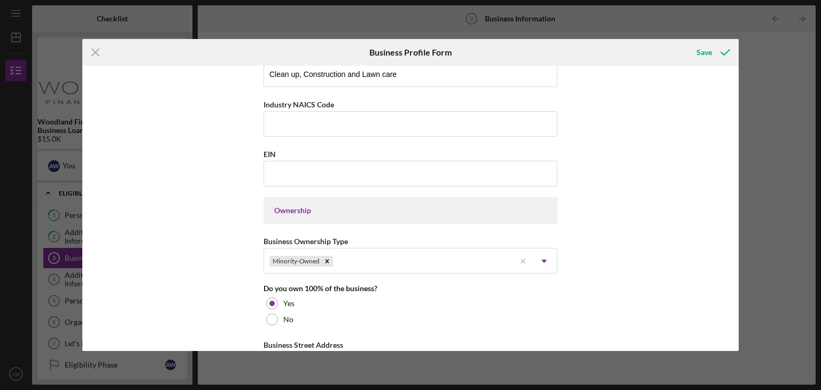
scroll to position [366, 0]
type input "2"
click at [531, 165] on input "EIN" at bounding box center [410, 175] width 294 height 26
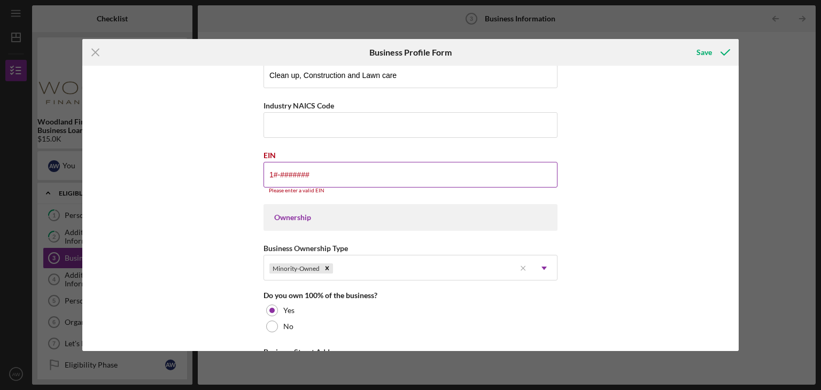
type input "1#-#######"
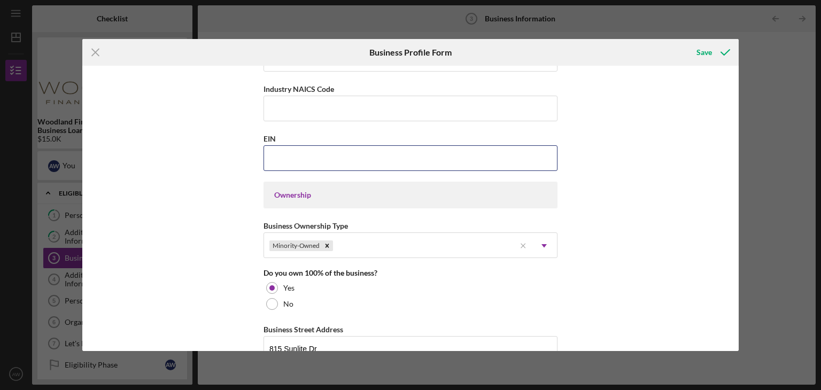
scroll to position [318, 0]
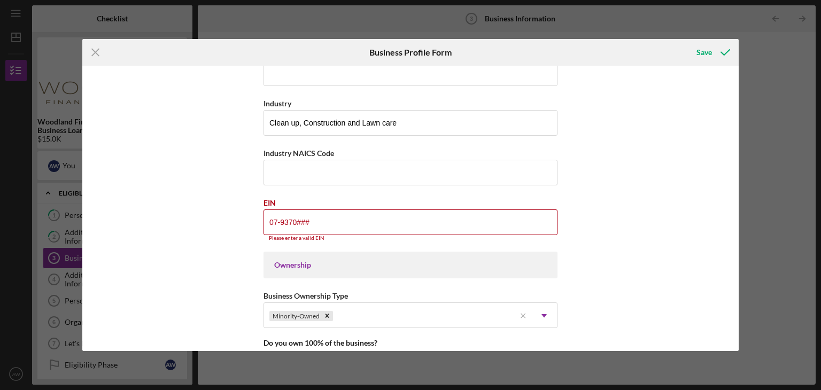
click at [647, 281] on div "Business Name 4 Brothers Junk Removal & Lawn care LLC DBA Business Start Date […" at bounding box center [410, 208] width 657 height 285
click at [465, 211] on input "07-9370###" at bounding box center [410, 222] width 294 height 26
type input "0#-#######"
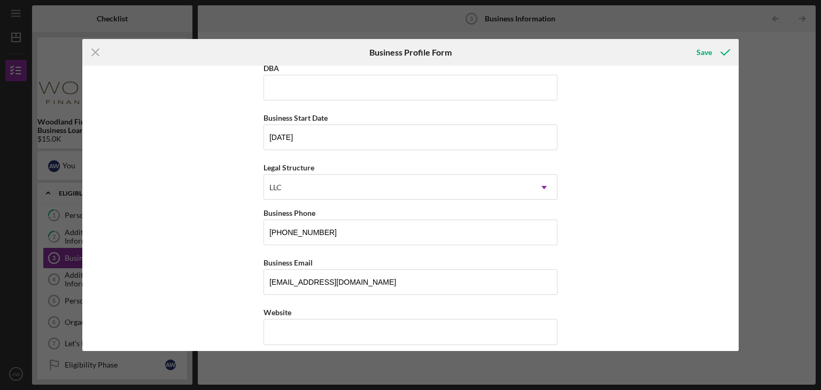
scroll to position [0, 0]
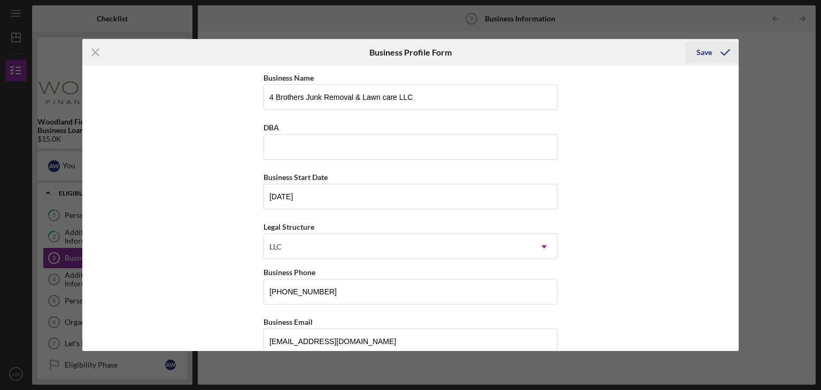
click at [700, 58] on div "Save" at bounding box center [703, 52] width 15 height 21
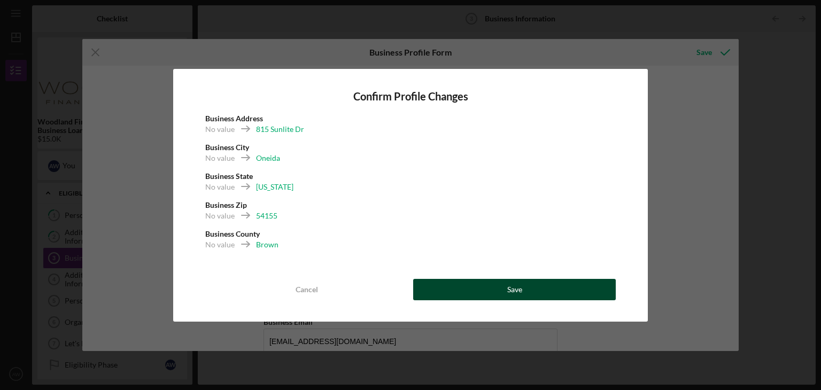
click at [517, 286] on div "Save" at bounding box center [514, 289] width 15 height 21
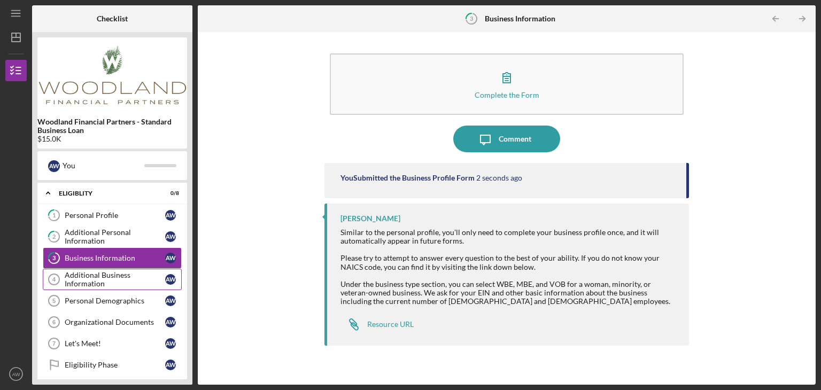
click at [124, 278] on div "Additional Business Information" at bounding box center [115, 279] width 100 height 17
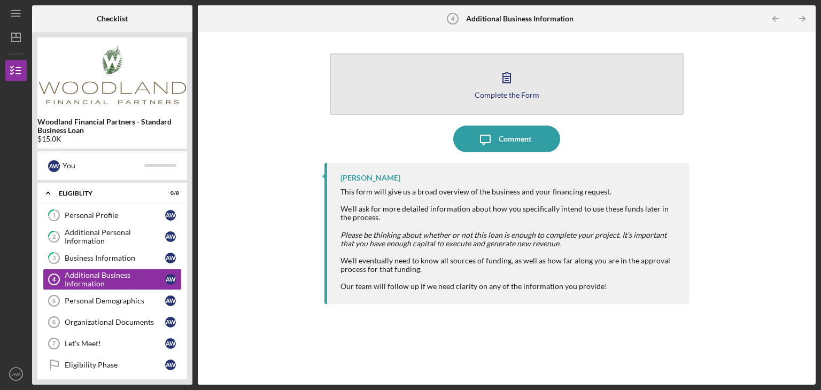
click at [504, 97] on div "Complete the Form" at bounding box center [507, 95] width 65 height 8
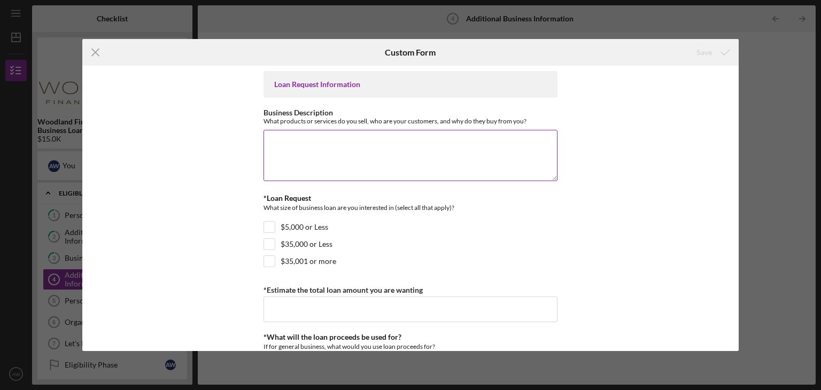
click at [406, 148] on textarea "Business Description" at bounding box center [410, 155] width 294 height 51
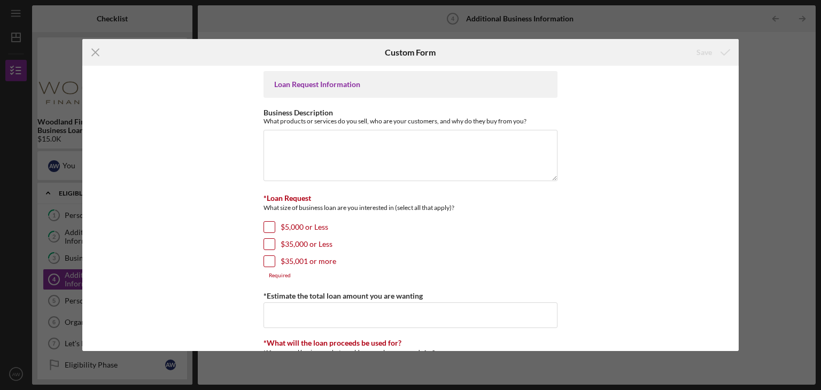
click at [267, 243] on input "$35,000 or Less" at bounding box center [269, 244] width 11 height 11
checkbox input "true"
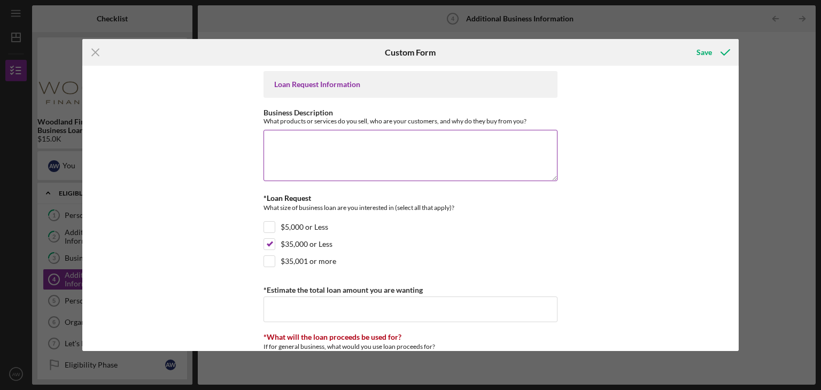
click at [358, 153] on textarea "Business Description" at bounding box center [410, 155] width 294 height 51
type textarea "I"
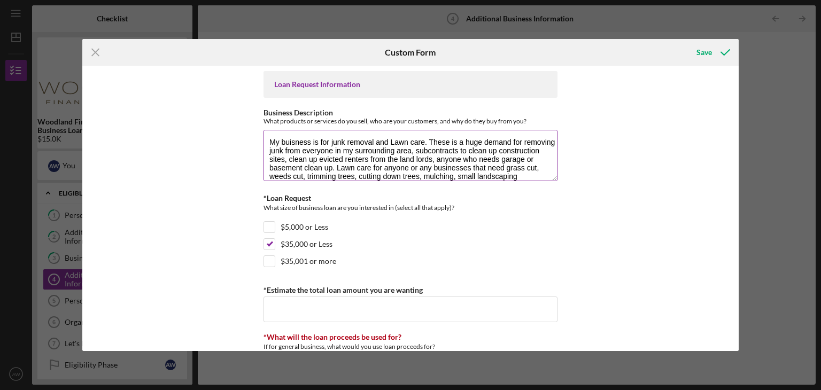
scroll to position [9, 0]
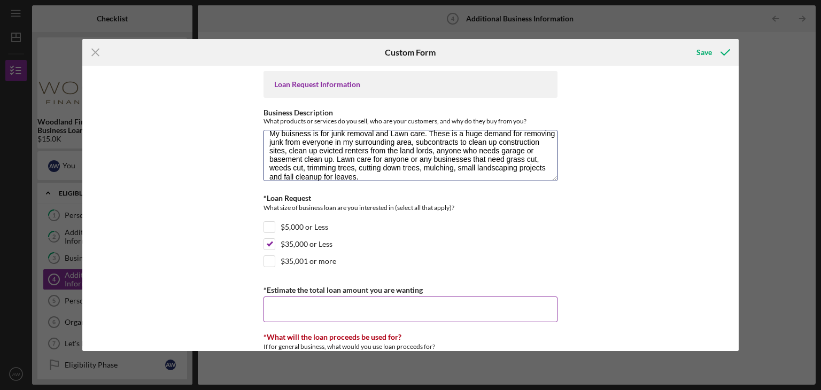
type textarea "My buisness is for junk removal and Lawn care. These is a huge demand for remov…"
click at [343, 308] on input "*Estimate the total loan amount you are wanting" at bounding box center [410, 310] width 294 height 26
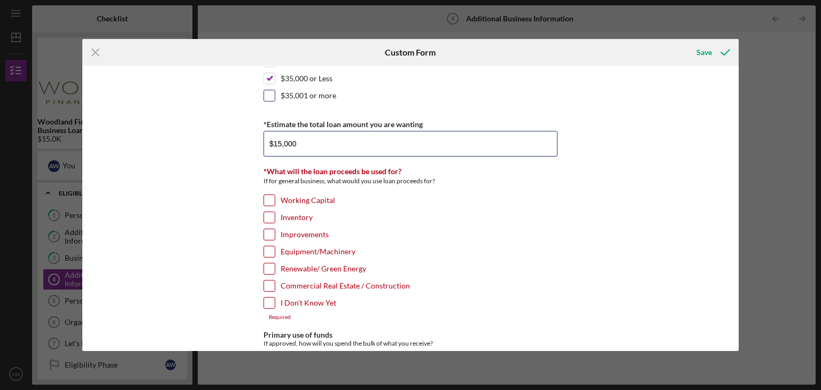
scroll to position [167, 0]
type input "$15,000"
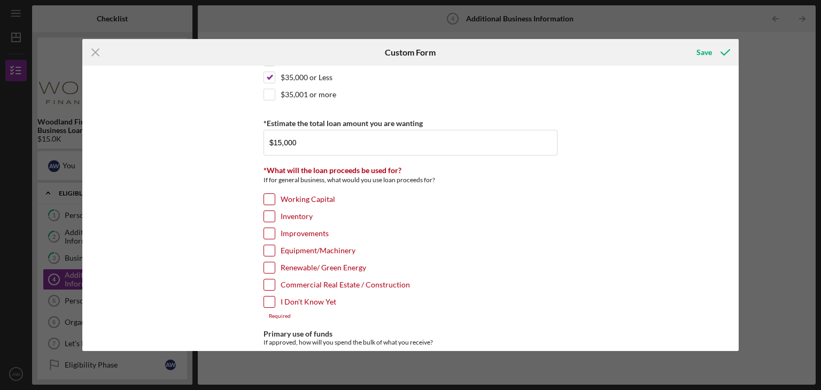
click at [412, 216] on div "Inventory" at bounding box center [410, 219] width 294 height 17
click at [264, 252] on input "Equipment/Machinery" at bounding box center [269, 250] width 11 height 11
checkbox input "true"
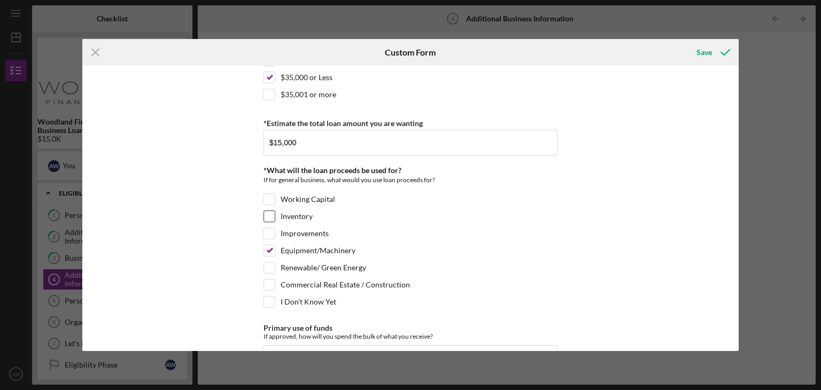
click at [268, 213] on input "Inventory" at bounding box center [269, 216] width 11 height 11
checkbox input "true"
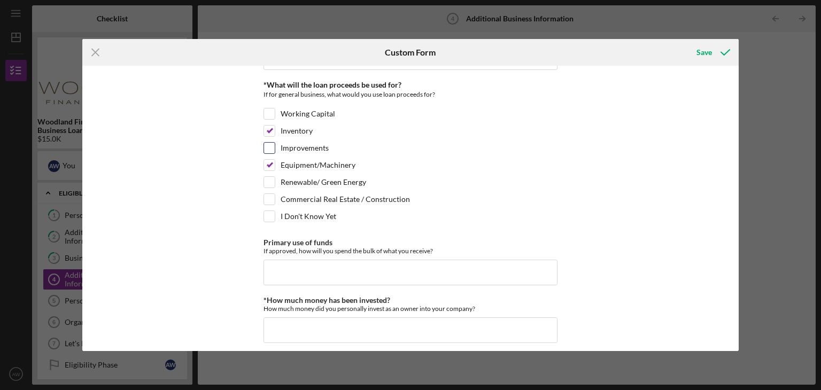
scroll to position [253, 0]
click at [382, 263] on input "Primary use of funds" at bounding box center [410, 272] width 294 height 26
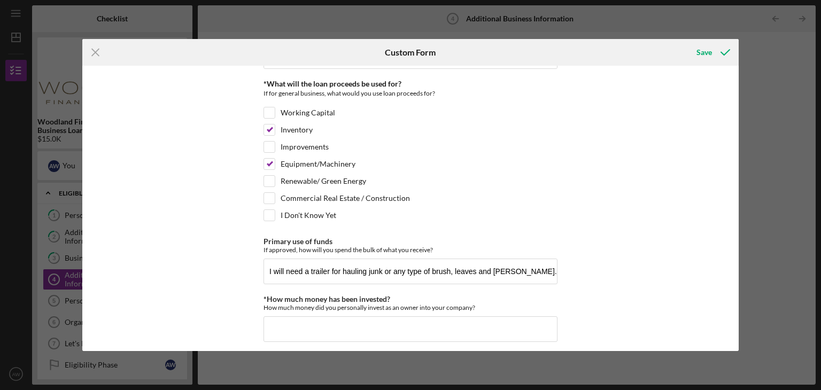
drag, startPoint x: 501, startPoint y: 270, endPoint x: 679, endPoint y: 143, distance: 218.3
click at [679, 143] on div "Loan Request Information Business Description What products or services do you …" at bounding box center [410, 208] width 657 height 285
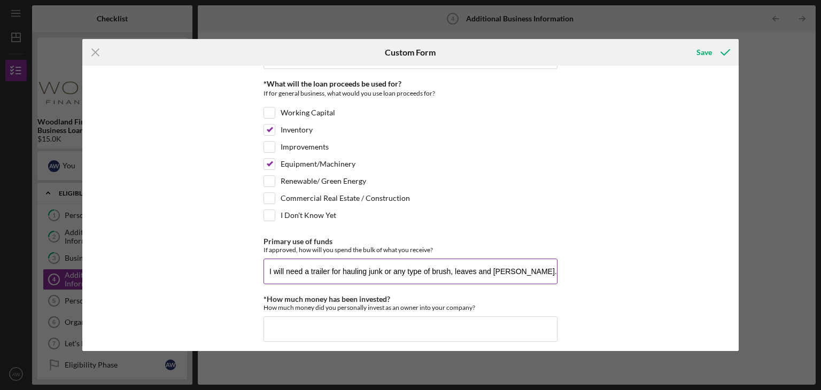
click at [525, 263] on input "I will need a trailer for hauling junk or any type of brush, leaves and [PERSON…" at bounding box center [410, 272] width 294 height 26
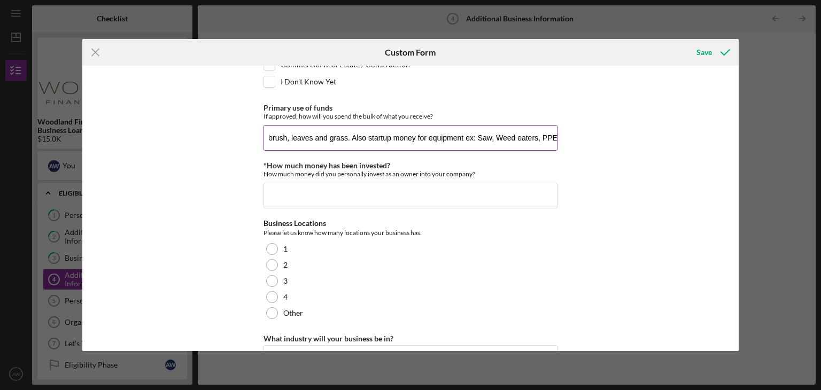
scroll to position [388, 0]
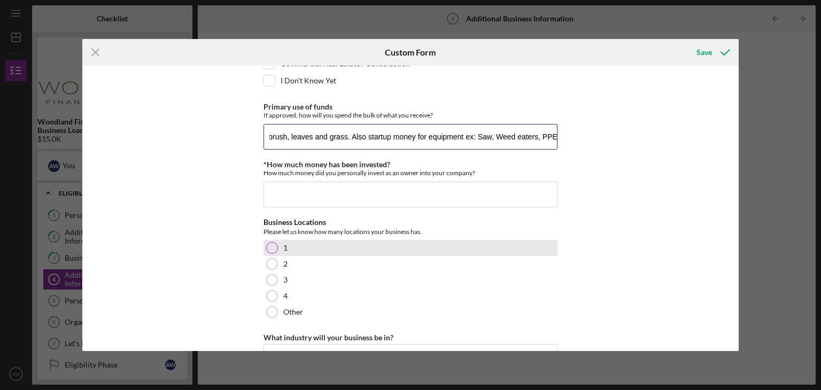
type input "I will need a trailer for hauling junk or any type of brush, leaves and grass. …"
click at [269, 248] on div at bounding box center [272, 248] width 12 height 12
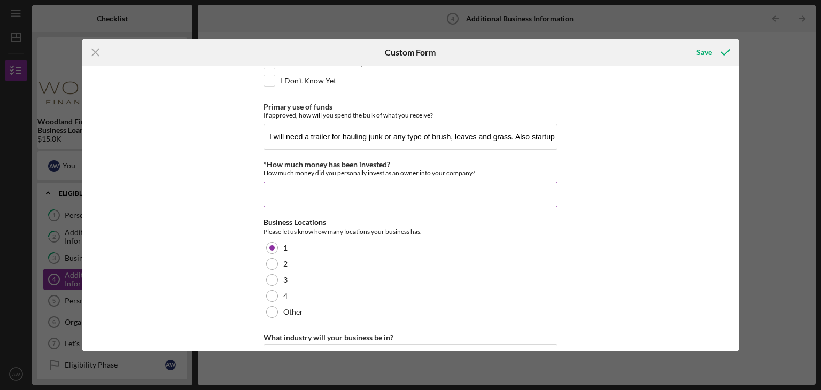
click at [332, 182] on input "*How much money has been invested?" at bounding box center [410, 195] width 294 height 26
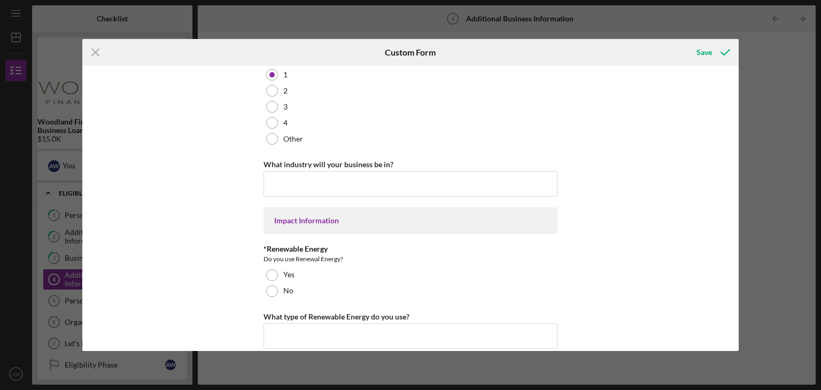
scroll to position [562, 0]
type input "$0"
click at [370, 177] on input "What industry will your business be in?" at bounding box center [410, 183] width 294 height 26
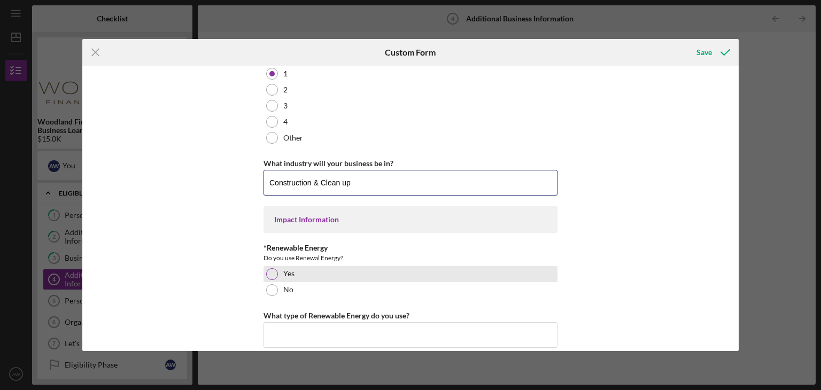
type input "Construction & Clean up"
click at [268, 270] on div at bounding box center [272, 274] width 12 height 12
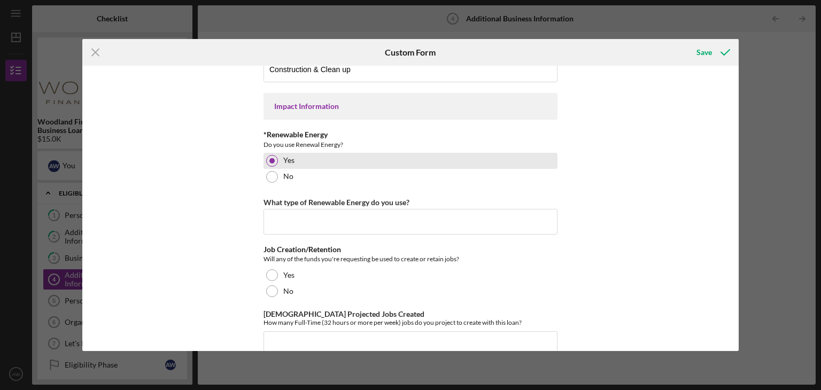
scroll to position [675, 0]
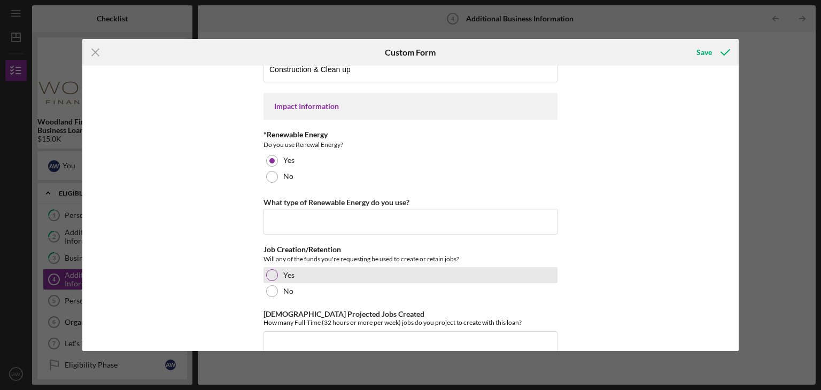
click at [271, 276] on div at bounding box center [272, 275] width 12 height 12
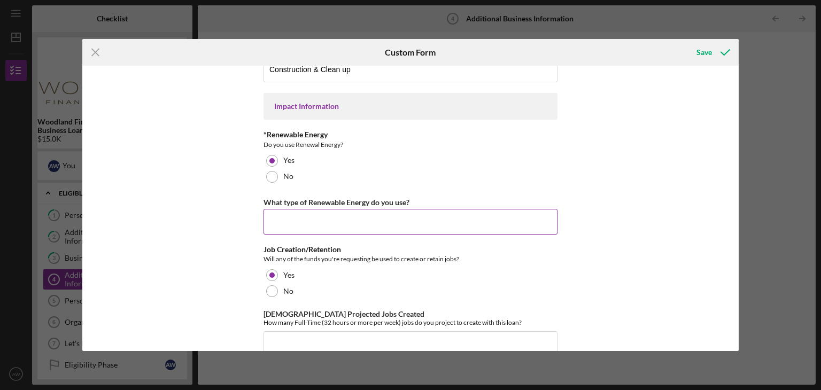
click at [322, 212] on input "What type of Renewable Energy do you use?" at bounding box center [410, 222] width 294 height 26
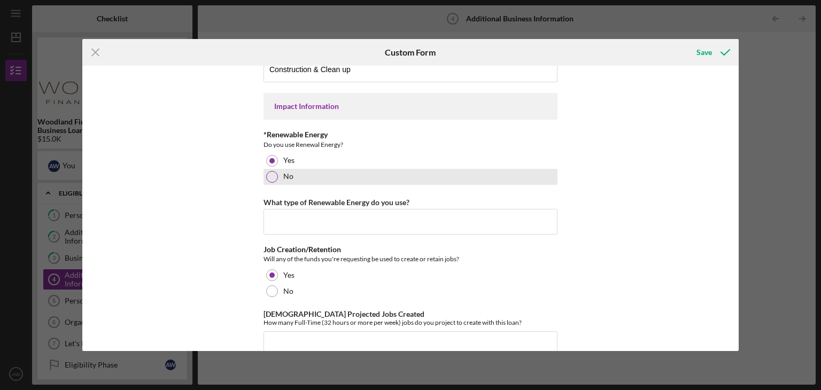
click at [271, 176] on div at bounding box center [272, 177] width 12 height 12
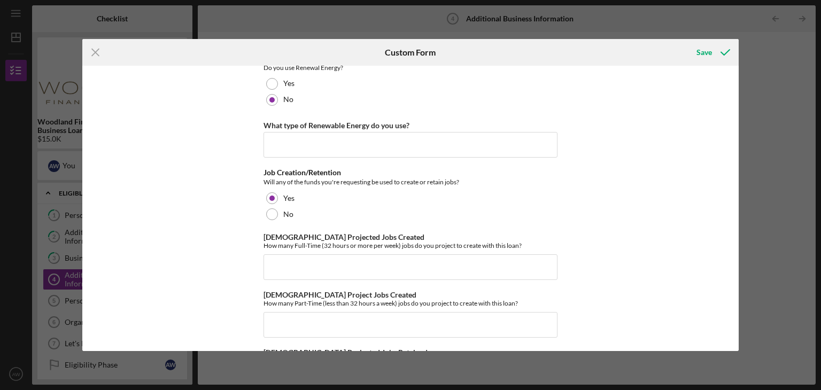
scroll to position [752, 0]
click at [378, 264] on input "[DEMOGRAPHIC_DATA] Projected Jobs Created" at bounding box center [410, 267] width 294 height 26
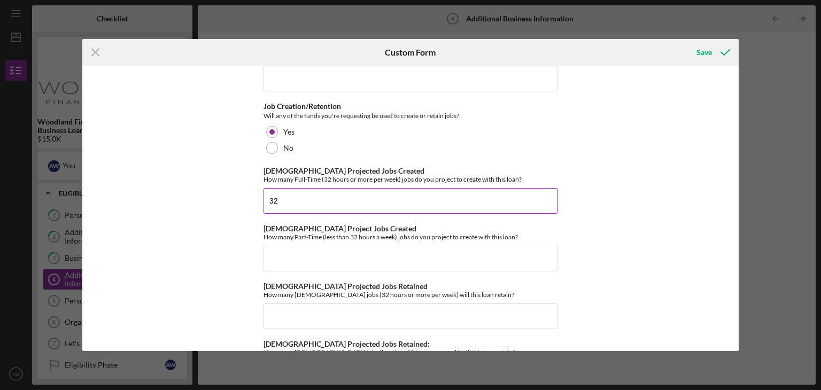
scroll to position [821, 0]
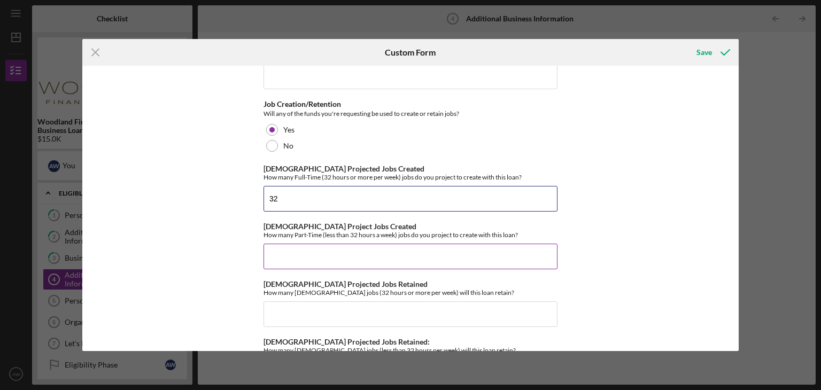
type input "32"
click at [378, 258] on input "[DEMOGRAPHIC_DATA] Project Jobs Created" at bounding box center [410, 257] width 294 height 26
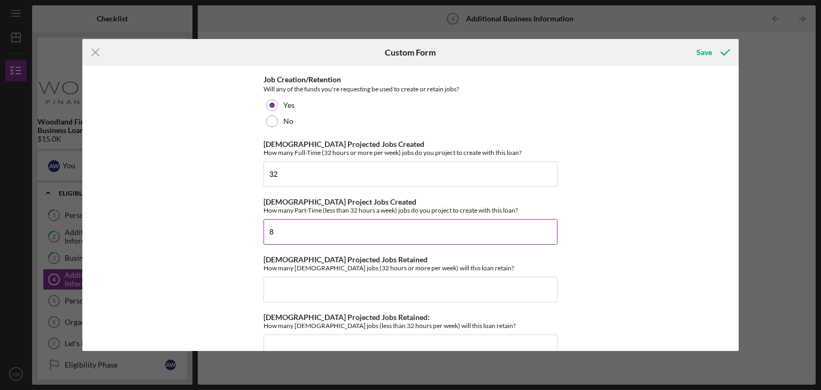
scroll to position [844, 0]
type input "8"
click at [375, 278] on input "[DEMOGRAPHIC_DATA] Projected Jobs Retained" at bounding box center [410, 291] width 294 height 26
type input "5"
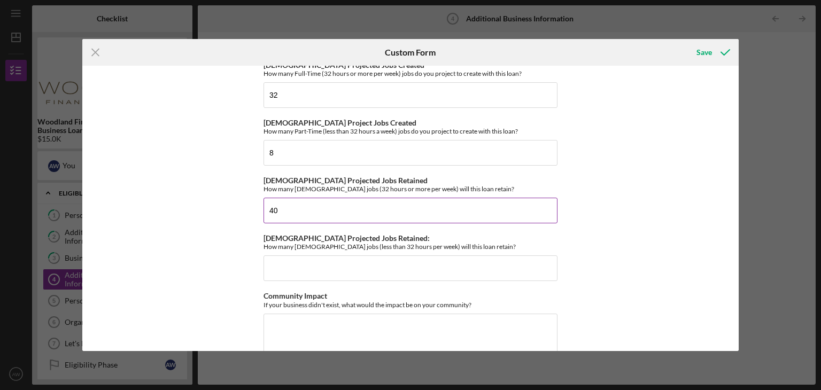
scroll to position [935, 0]
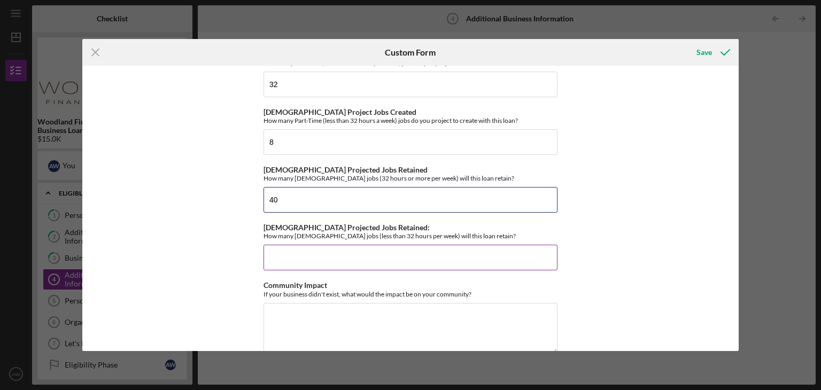
type input "40"
click at [374, 253] on input "[DEMOGRAPHIC_DATA] Projected Jobs Retained:" at bounding box center [410, 258] width 294 height 26
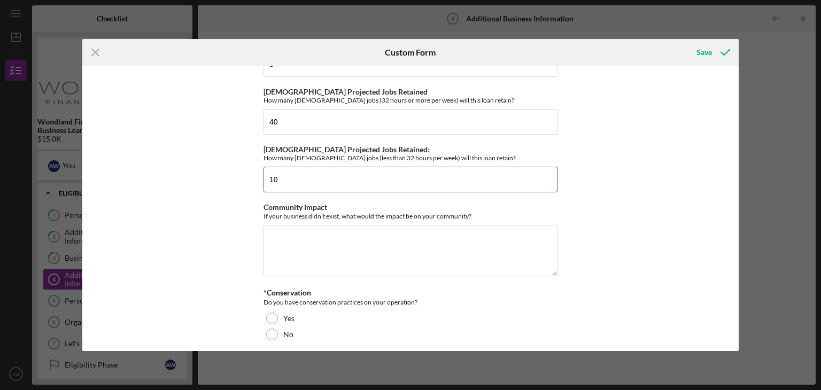
scroll to position [1019, 0]
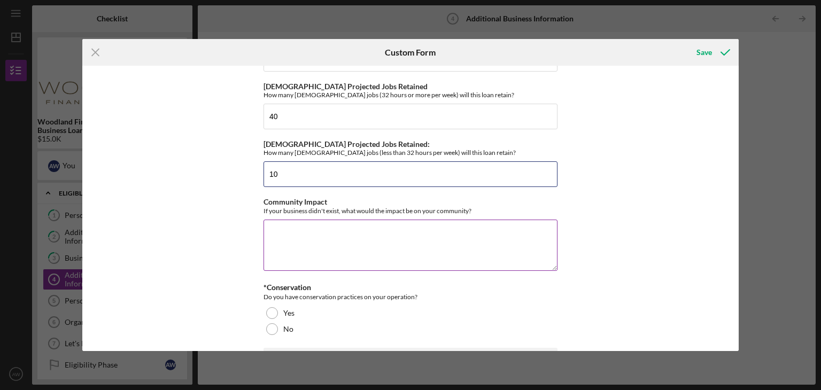
type input "10"
click at [363, 234] on textarea "Community Impact" at bounding box center [410, 245] width 294 height 51
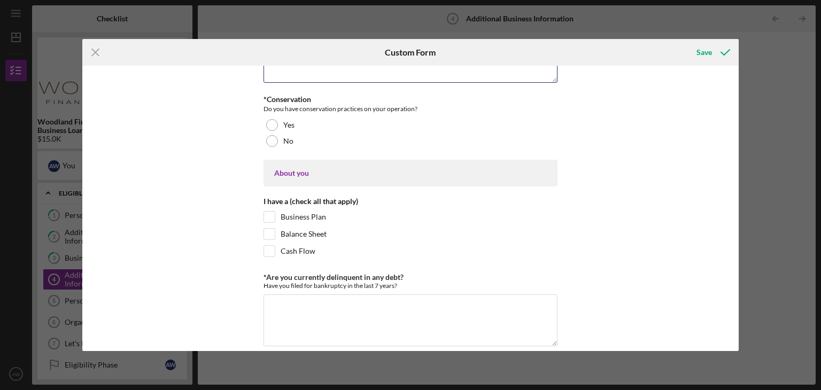
scroll to position [1213, 0]
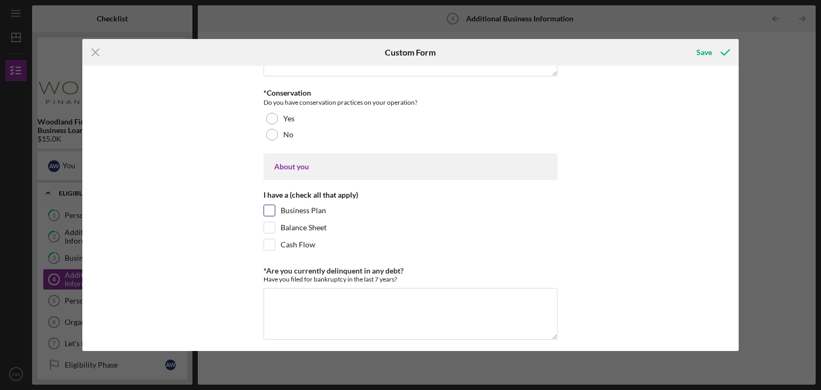
click at [267, 205] on input "Business Plan" at bounding box center [269, 210] width 11 height 11
checkbox input "true"
click at [385, 291] on textarea "*Are you currently delinquent in any debt?" at bounding box center [410, 313] width 294 height 51
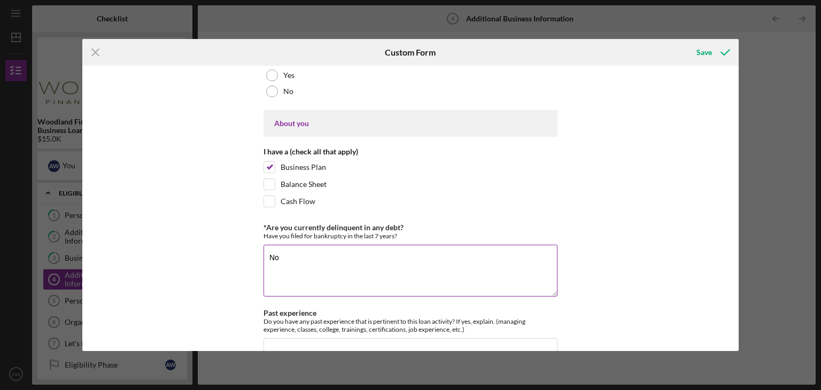
scroll to position [1256, 0]
type textarea "No I Haven't filed for bankruptcy"
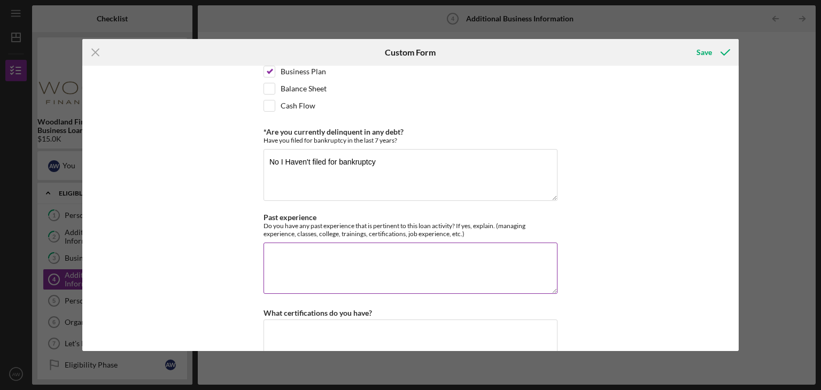
click at [408, 257] on textarea "Past experience" at bounding box center [410, 268] width 294 height 51
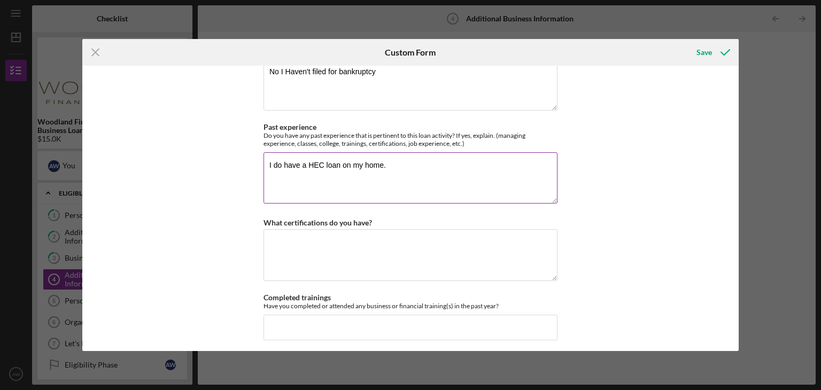
type textarea "I do have a HEC loan on my home."
click at [423, 236] on textarea "What certifications do you have?" at bounding box center [410, 254] width 294 height 51
type textarea "LLC"
click at [368, 316] on input "Completed trainings" at bounding box center [410, 328] width 294 height 26
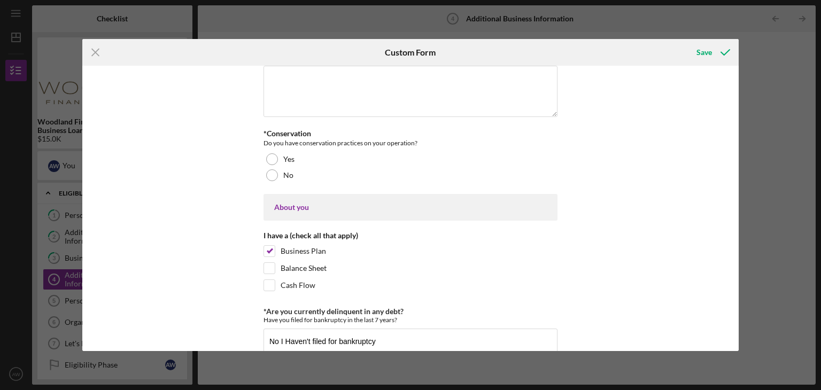
scroll to position [1142, 0]
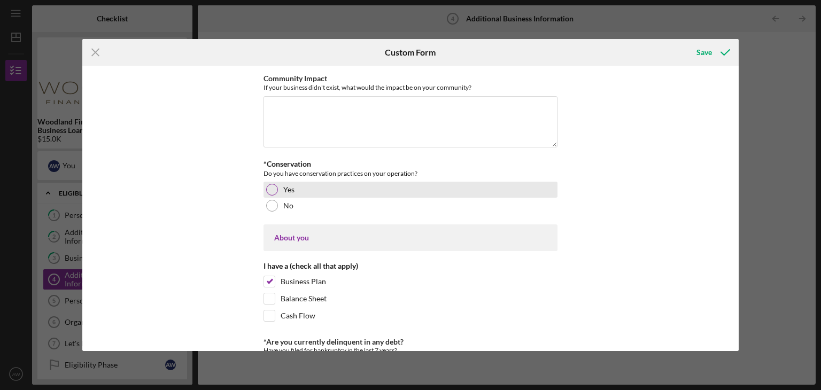
type input "No"
click at [274, 185] on div at bounding box center [272, 190] width 12 height 12
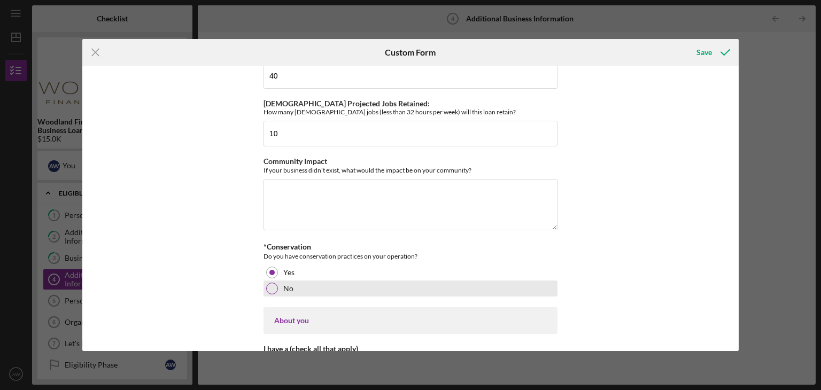
scroll to position [1058, 0]
click at [425, 203] on textarea "Community Impact" at bounding box center [410, 205] width 294 height 51
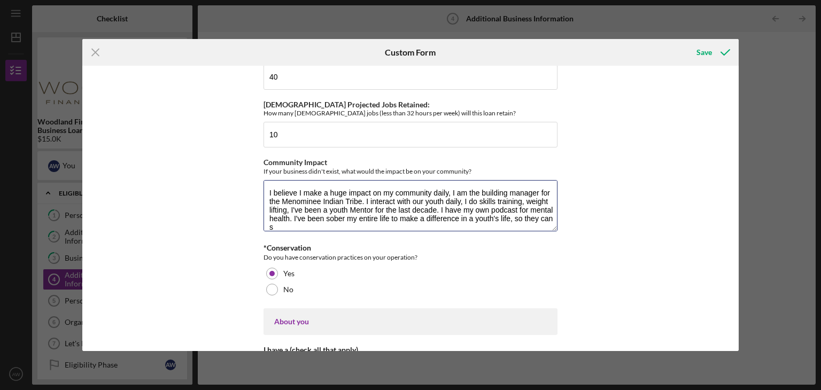
scroll to position [1, 0]
click at [454, 222] on textarea "I believe I make a huge impact on my community daily, I am the building manager…" at bounding box center [410, 205] width 294 height 51
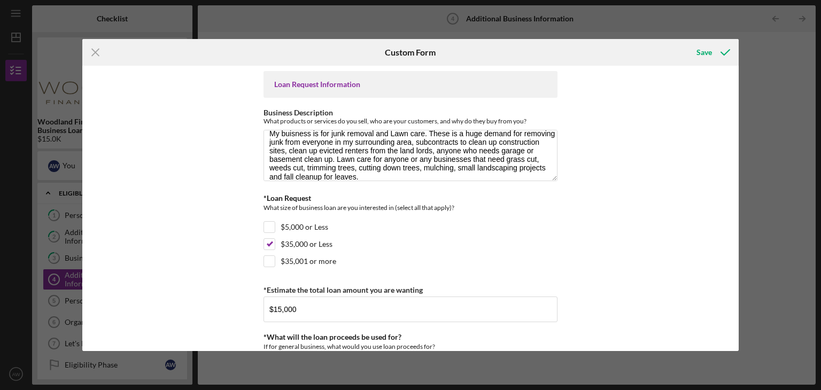
scroll to position [0, 0]
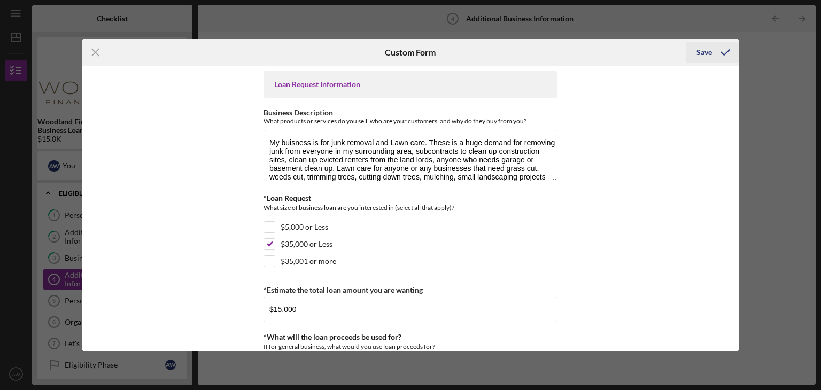
type textarea "I believe I make a huge impact on my community daily, I am the building manager…"
click at [698, 48] on div "Save" at bounding box center [703, 52] width 15 height 21
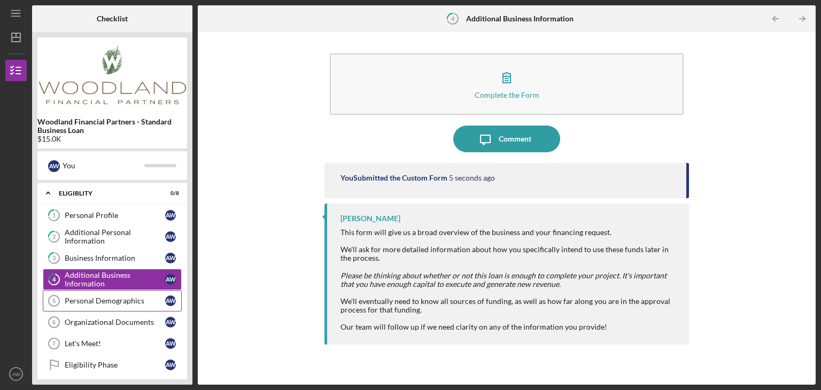
click at [106, 300] on div "Personal Demographics" at bounding box center [115, 301] width 100 height 9
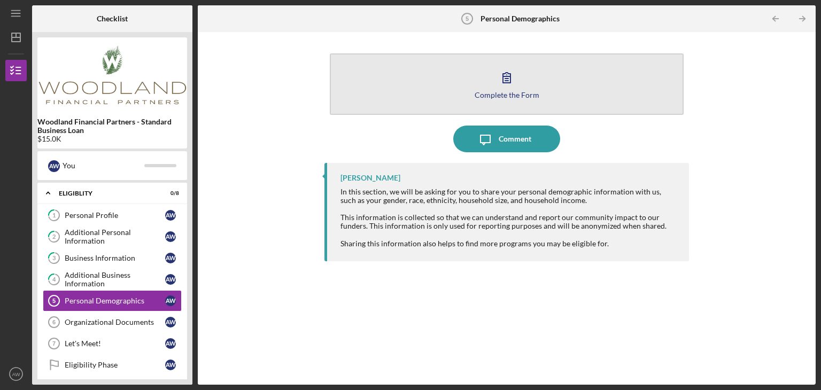
click at [504, 103] on button "Complete the Form Form" at bounding box center [507, 83] width 354 height 61
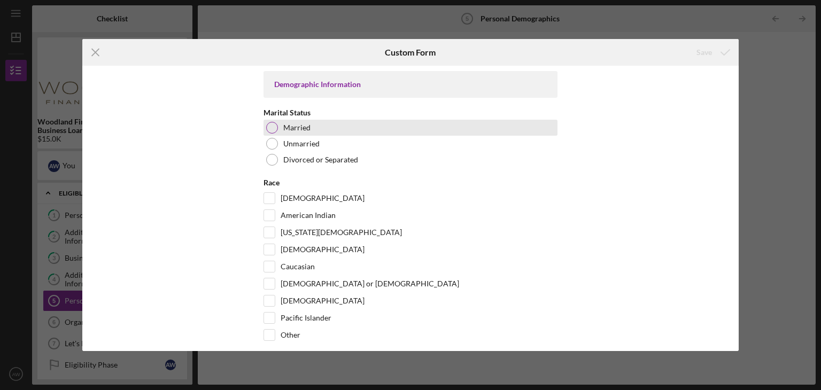
click at [279, 126] on div "Married" at bounding box center [410, 128] width 294 height 16
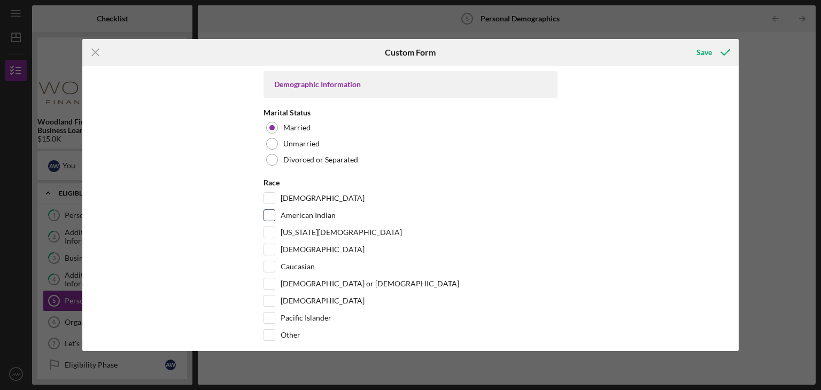
click at [276, 213] on div "American Indian" at bounding box center [410, 217] width 294 height 17
click at [270, 217] on input "American Indian" at bounding box center [269, 215] width 11 height 11
checkbox input "true"
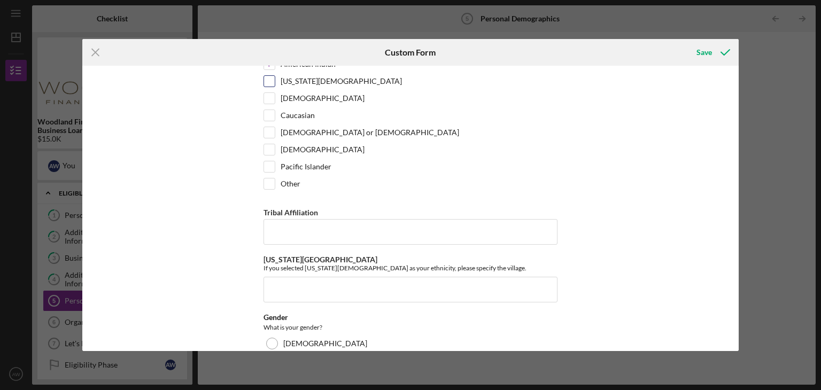
scroll to position [158, 0]
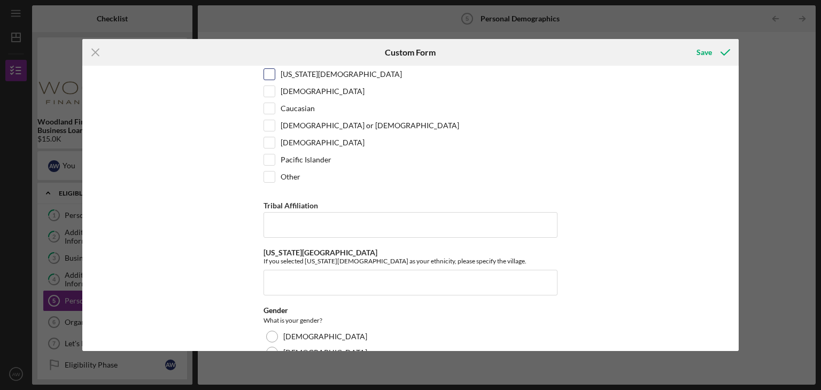
click at [371, 236] on div "Demographic Information Marital Status [DEMOGRAPHIC_DATA] Unmarried [DEMOGRAPHI…" at bounding box center [410, 280] width 294 height 735
click at [379, 214] on input "Tribal Affiliation" at bounding box center [410, 225] width 294 height 26
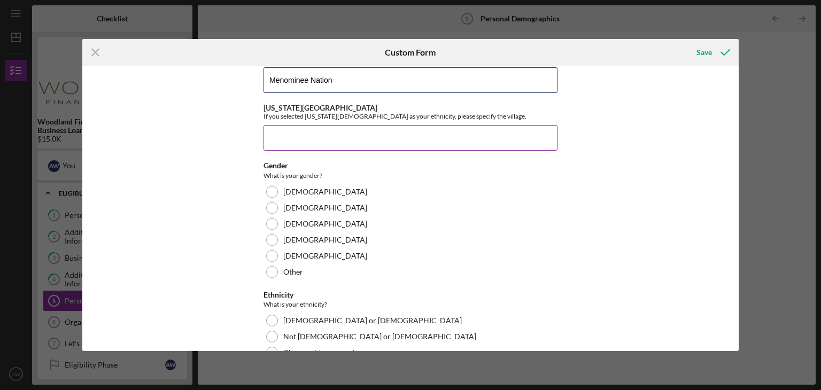
scroll to position [304, 0]
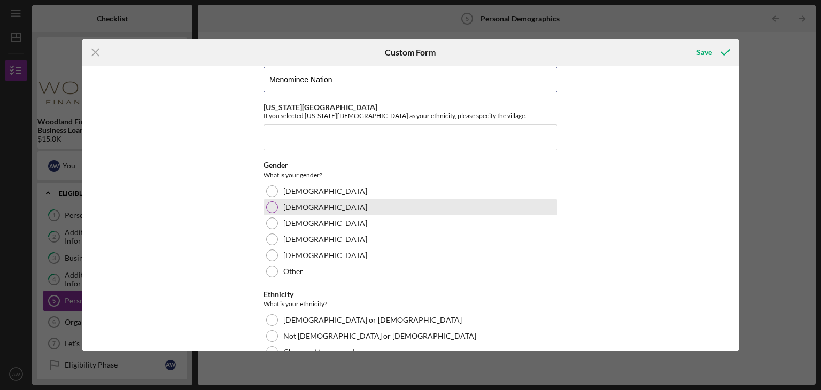
type input "Menominee Nation"
click at [275, 206] on div at bounding box center [272, 207] width 12 height 12
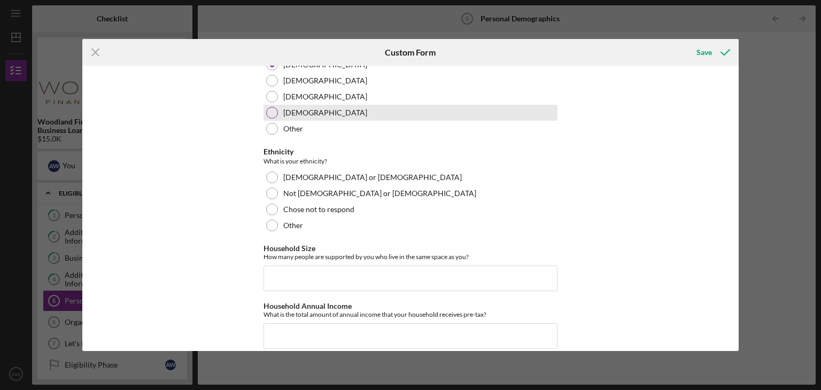
scroll to position [449, 0]
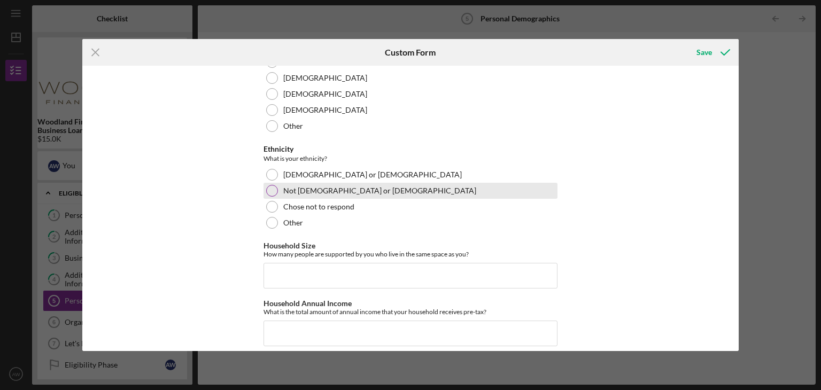
click at [273, 188] on div at bounding box center [272, 191] width 12 height 12
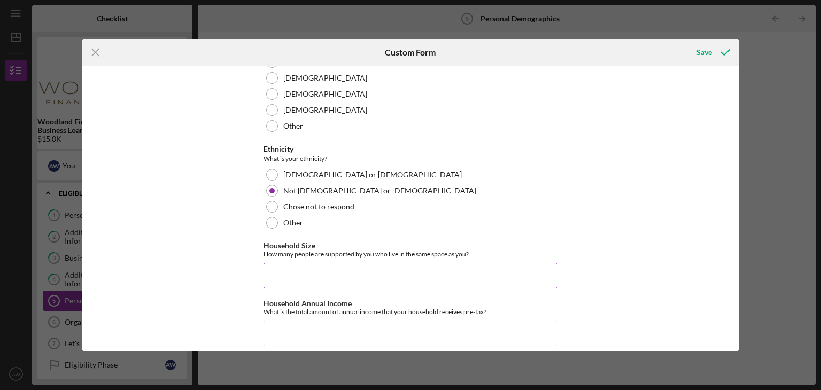
click at [298, 276] on input "Household Size" at bounding box center [410, 276] width 294 height 26
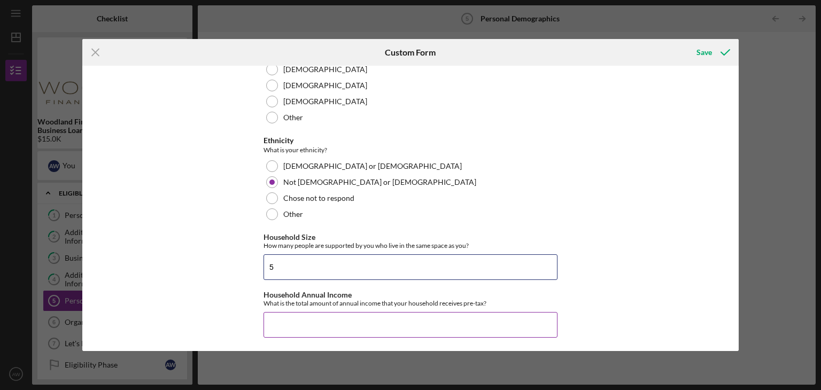
type input "5"
click at [297, 318] on input "Household Annual Income" at bounding box center [410, 325] width 294 height 26
type input "$113,000"
click at [701, 57] on div "Save" at bounding box center [703, 52] width 15 height 21
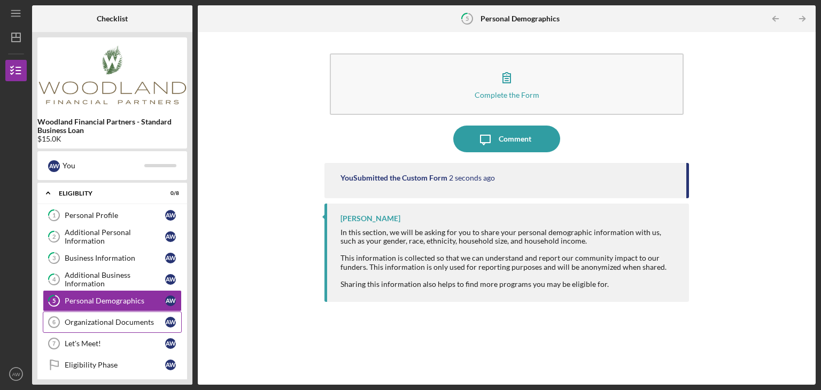
click at [102, 321] on div "Organizational Documents" at bounding box center [115, 322] width 100 height 9
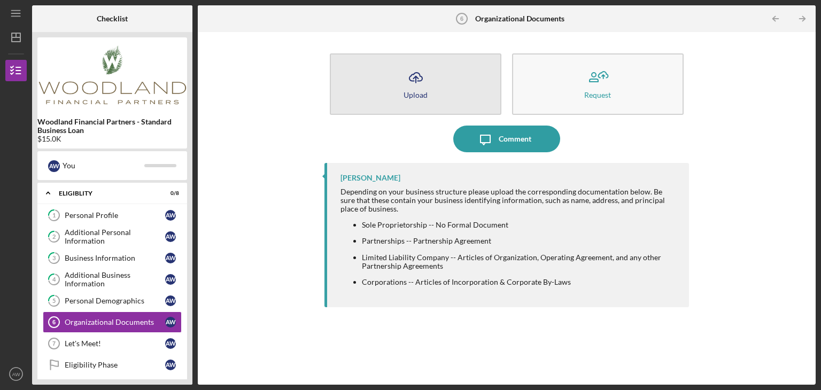
click at [415, 101] on button "Icon/Upload Upload" at bounding box center [416, 83] width 172 height 61
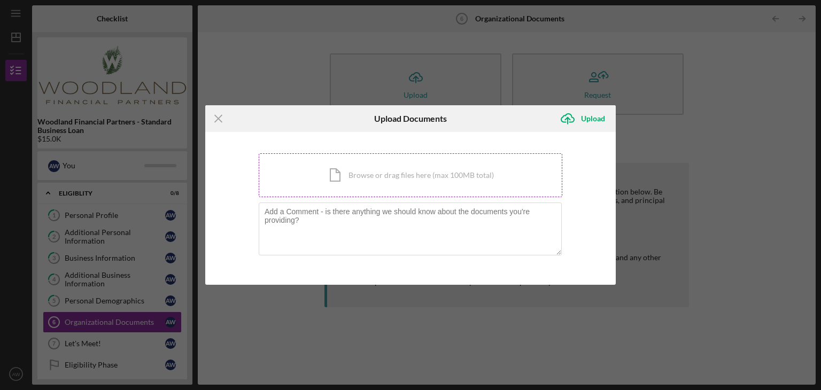
click at [366, 174] on div "Icon/Document Browse or drag files here (max 100MB total) Tap to choose files o…" at bounding box center [411, 175] width 304 height 44
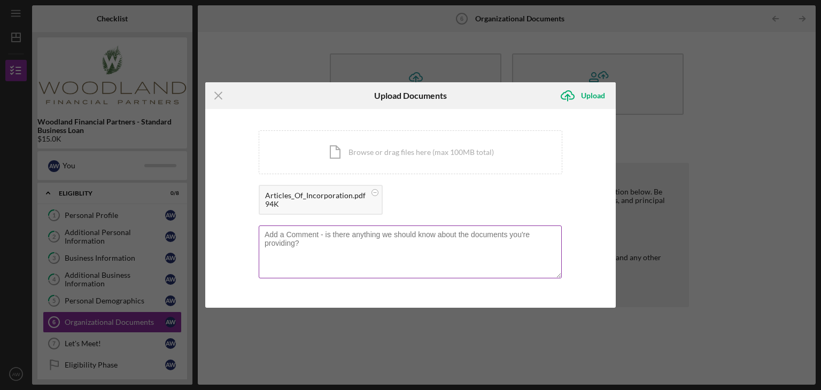
click at [324, 242] on textarea at bounding box center [410, 252] width 303 height 52
click at [302, 244] on textarea "This is my LLC, EIN for proof. It wouldn't allow me to put the EIN number in th…" at bounding box center [410, 252] width 303 height 52
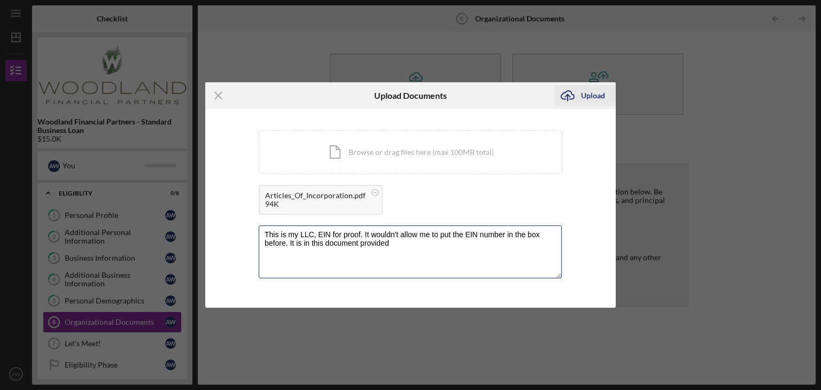
type textarea "This is my LLC, EIN for proof. It wouldn't allow me to put the EIN number in th…"
click at [582, 97] on div "Upload" at bounding box center [593, 95] width 24 height 21
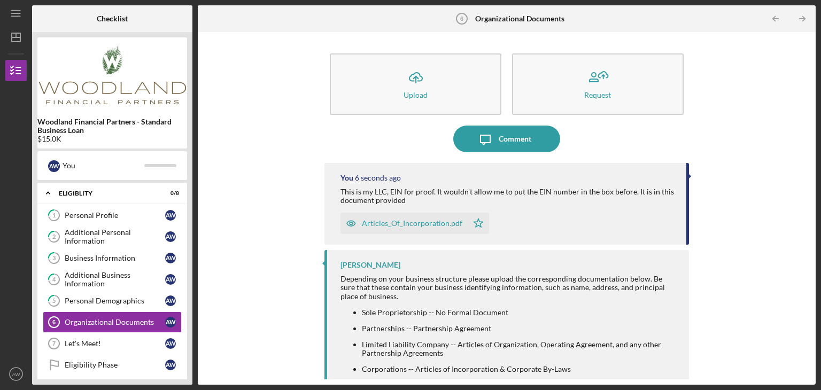
scroll to position [15, 0]
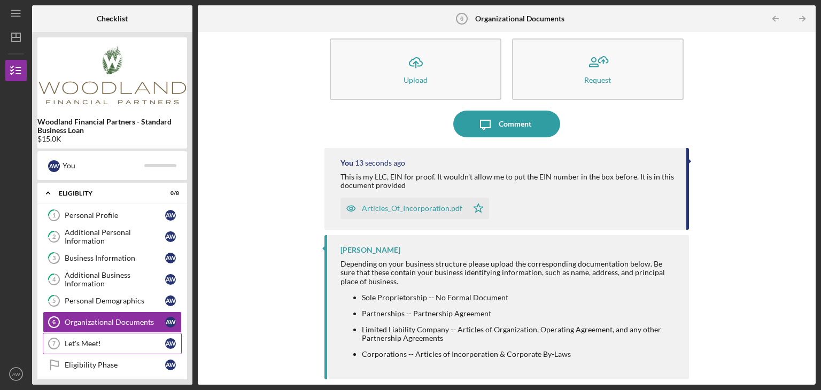
click at [127, 341] on div "Let's Meet!" at bounding box center [115, 343] width 100 height 9
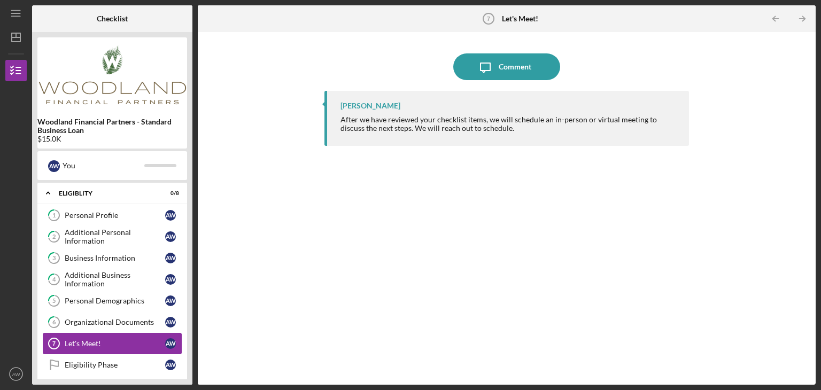
click at [111, 333] on link "Let's Meet! 7 Let's Meet! A W" at bounding box center [112, 343] width 139 height 21
click at [105, 215] on div "Personal Profile" at bounding box center [115, 215] width 100 height 9
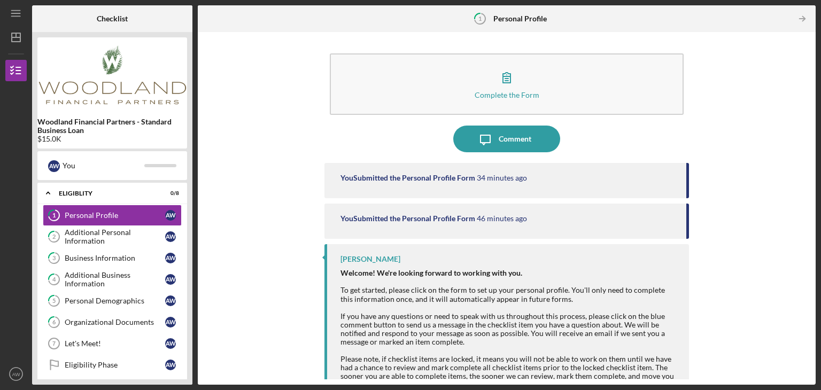
scroll to position [24, 0]
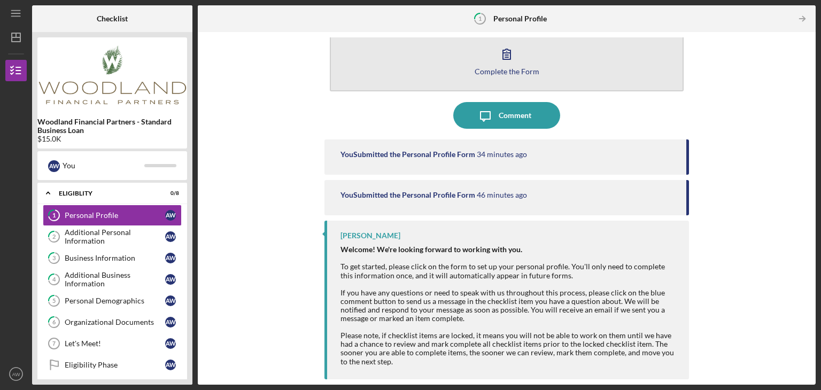
click at [507, 65] on icon "button" at bounding box center [506, 54] width 27 height 27
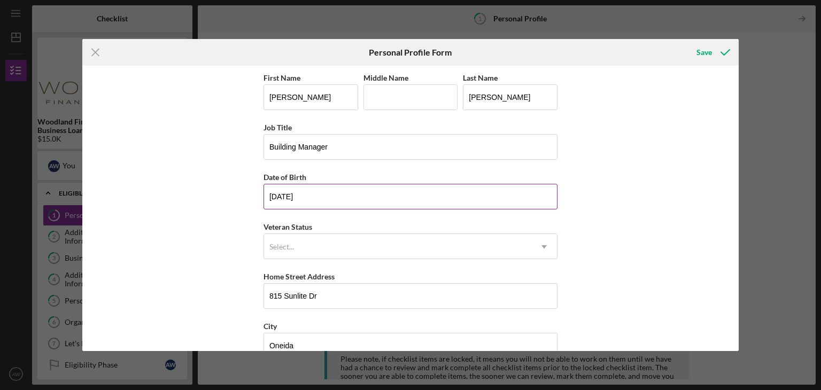
scroll to position [122, 0]
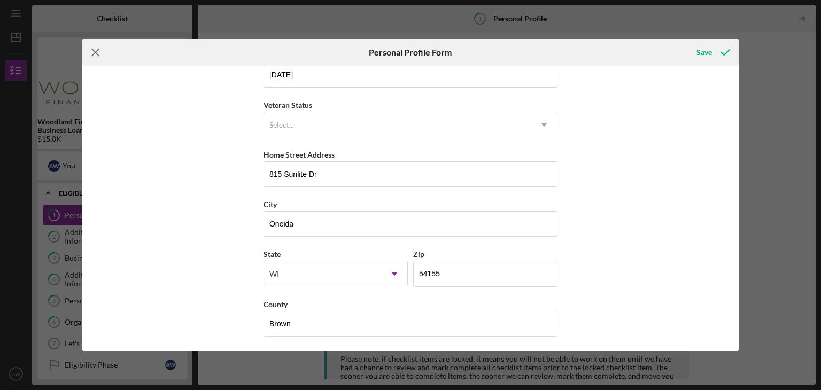
click at [92, 52] on icon "Icon/Menu Close" at bounding box center [95, 52] width 27 height 27
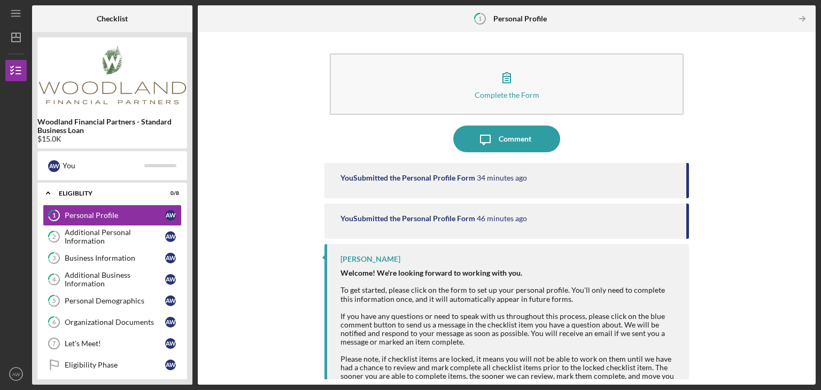
scroll to position [24, 0]
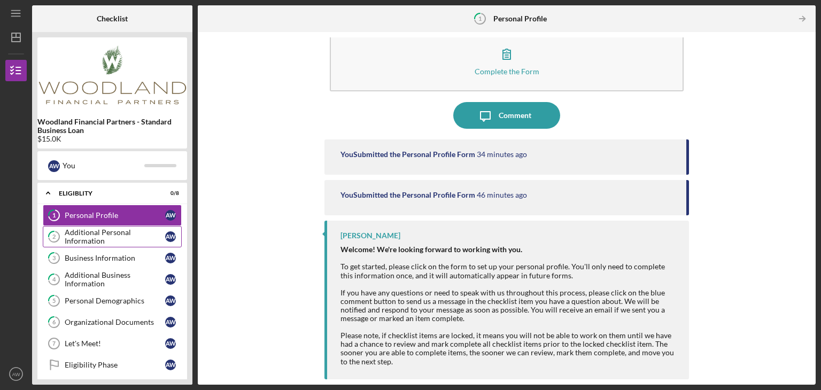
click at [144, 226] on link "2 Additional Personal Information A W" at bounding box center [112, 236] width 139 height 21
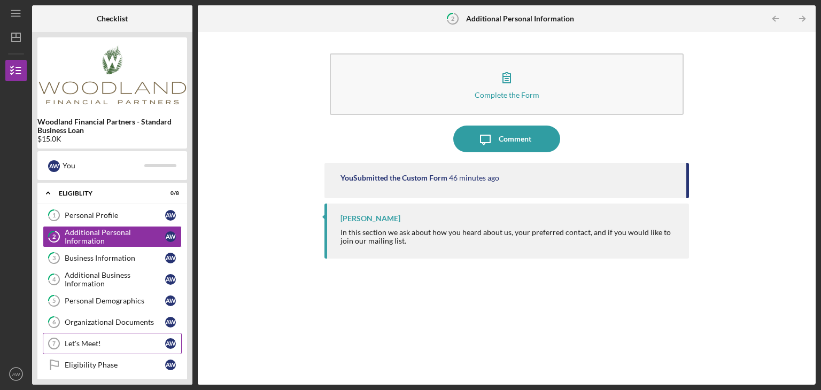
click at [94, 349] on link "Let's Meet! 7 Let's Meet! A W" at bounding box center [112, 343] width 139 height 21
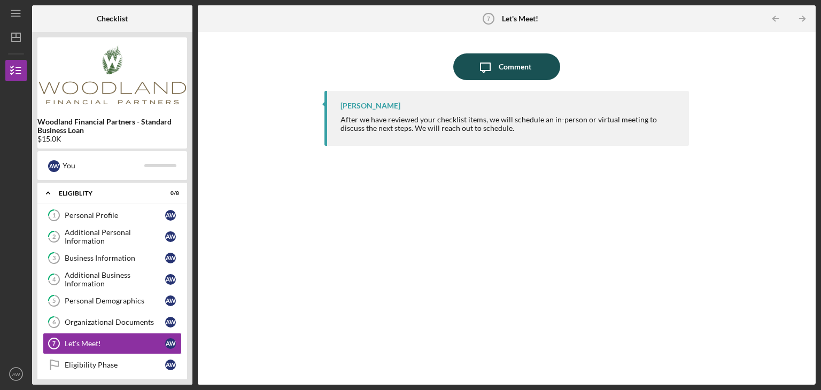
click at [510, 59] on div "Comment" at bounding box center [515, 66] width 33 height 27
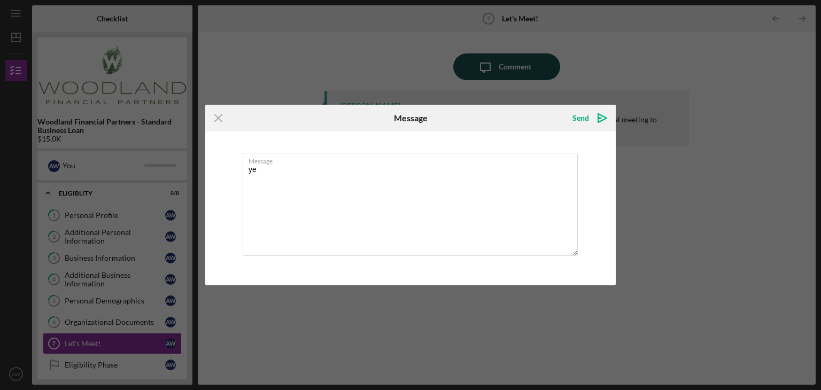
type textarea "y"
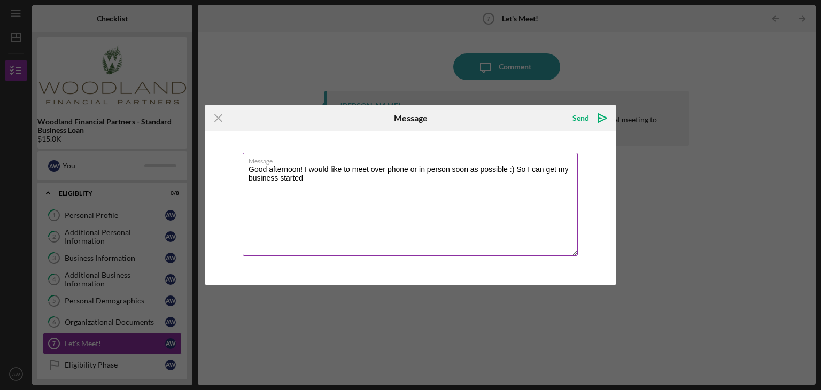
click at [331, 184] on textarea "Good afternoon! I would like to meet over phone or in person soon as possible :…" at bounding box center [410, 204] width 335 height 103
type textarea "Good afternoon! I would like to meet over phone or in person soon as possible :…"
click at [592, 124] on icon "Icon/icon-invite-send" at bounding box center [602, 118] width 27 height 27
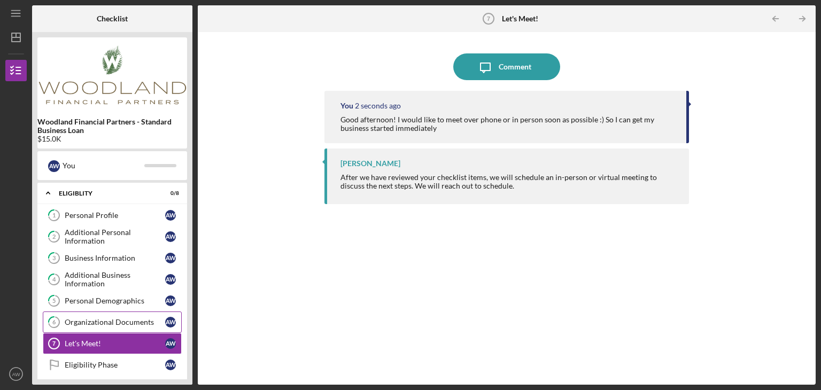
scroll to position [102, 0]
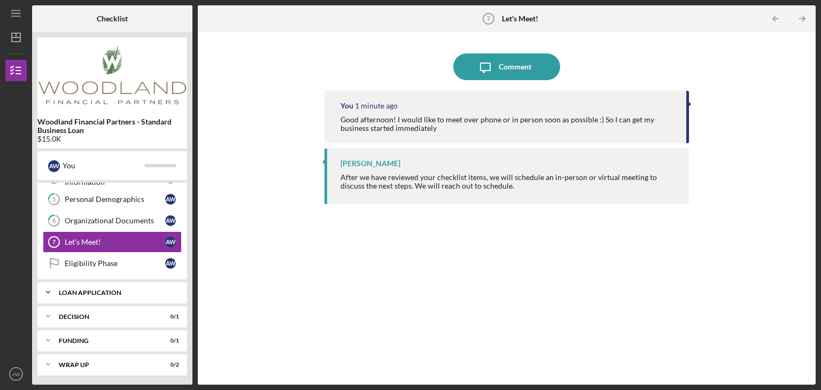
click at [105, 290] on div "Loan Application" at bounding box center [116, 293] width 115 height 6
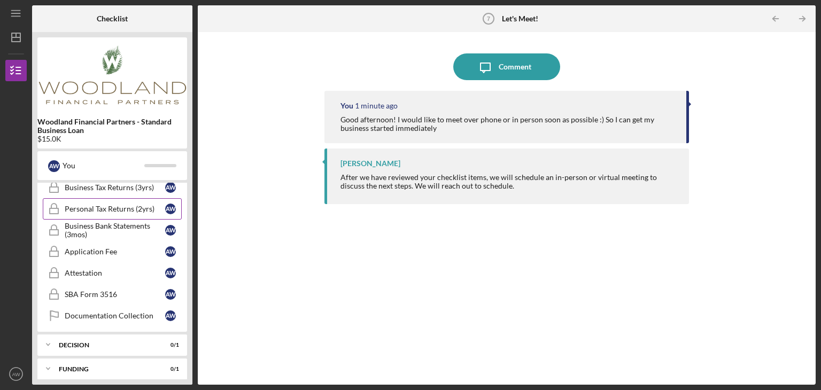
scroll to position [488, 0]
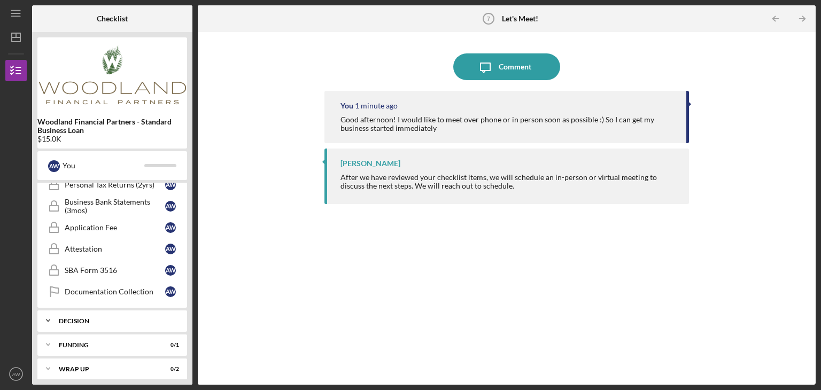
click at [107, 318] on div "Decision" at bounding box center [116, 321] width 115 height 6
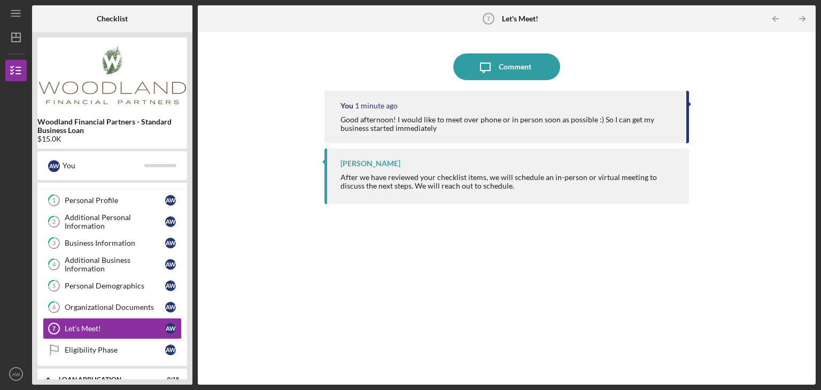
scroll to position [0, 0]
